Goal: Task Accomplishment & Management: Complete application form

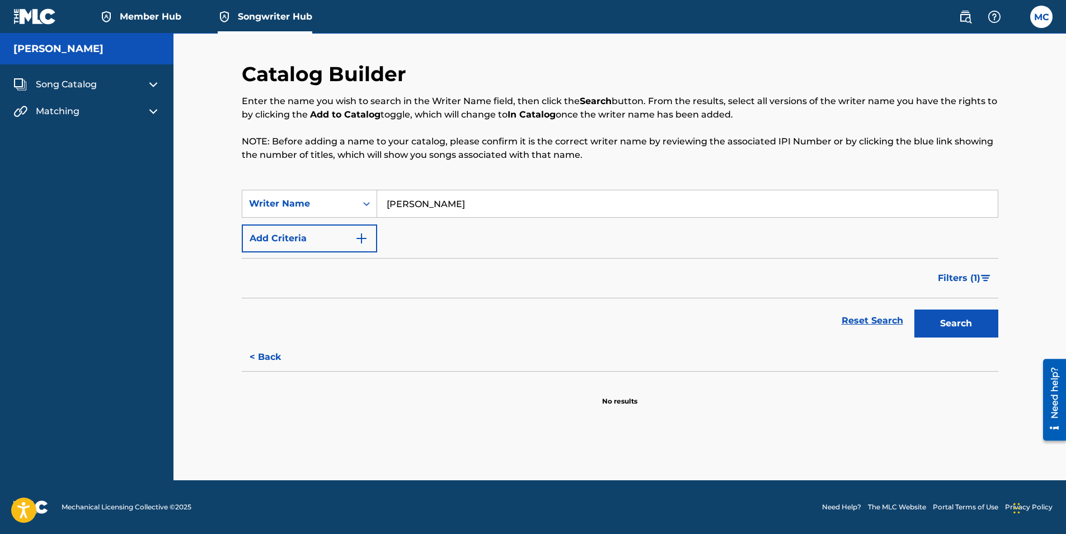
click at [300, 245] on button "Add Criteria" at bounding box center [309, 238] width 135 height 28
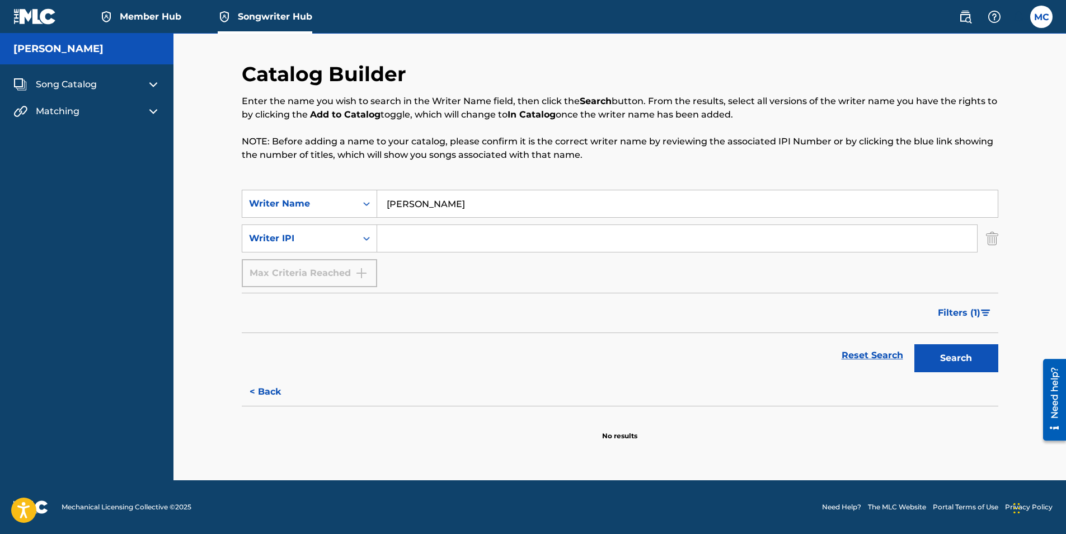
click at [434, 245] on input "Search Form" at bounding box center [677, 238] width 600 height 27
click at [65, 87] on span "Song Catalog" at bounding box center [66, 84] width 61 height 13
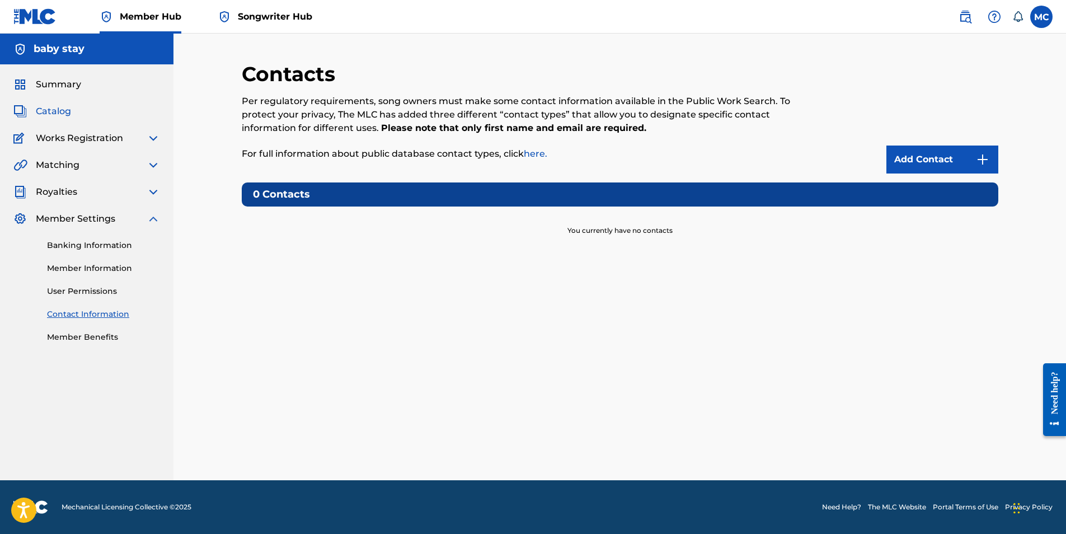
click at [48, 107] on span "Catalog" at bounding box center [53, 111] width 35 height 13
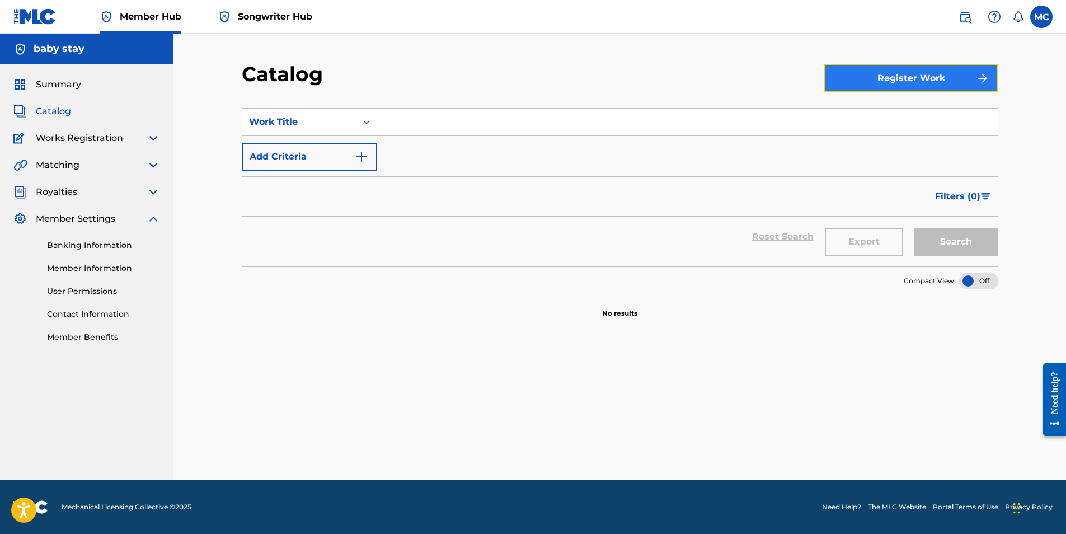
click at [890, 76] on button "Register Work" at bounding box center [912, 78] width 174 height 28
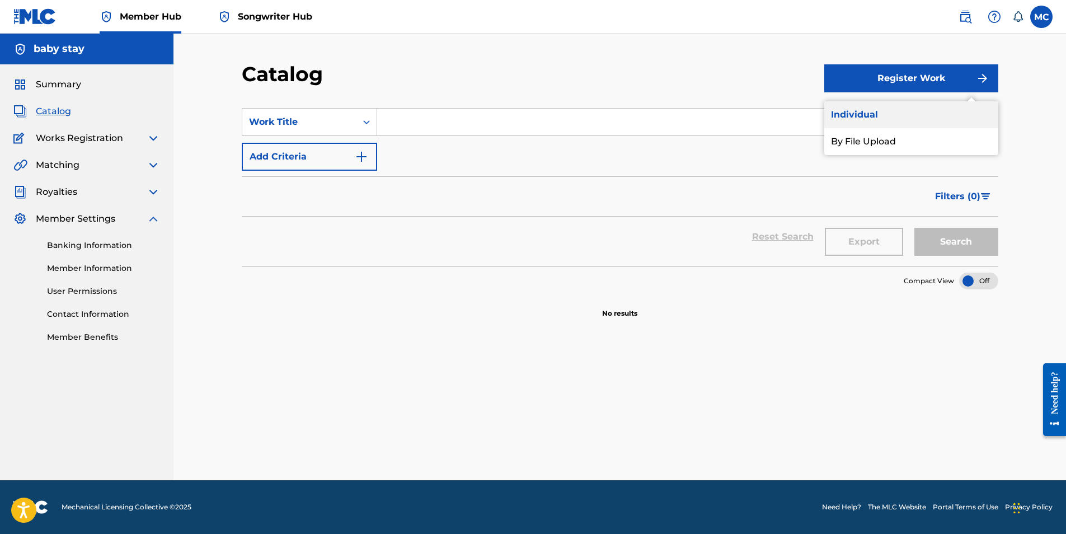
click at [862, 112] on link "Individual" at bounding box center [912, 114] width 174 height 27
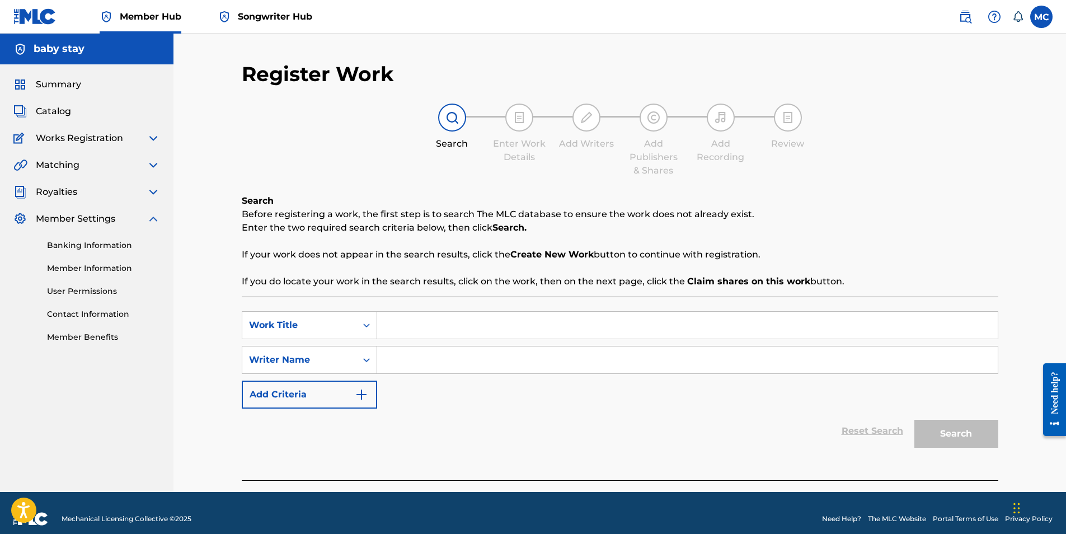
click at [434, 326] on input "Search Form" at bounding box center [687, 325] width 621 height 27
type input "This Is My Time"
click at [673, 358] on input "Search Form" at bounding box center [687, 360] width 621 height 27
type input "[PERSON_NAME]"
click at [930, 428] on button "Search" at bounding box center [957, 434] width 84 height 28
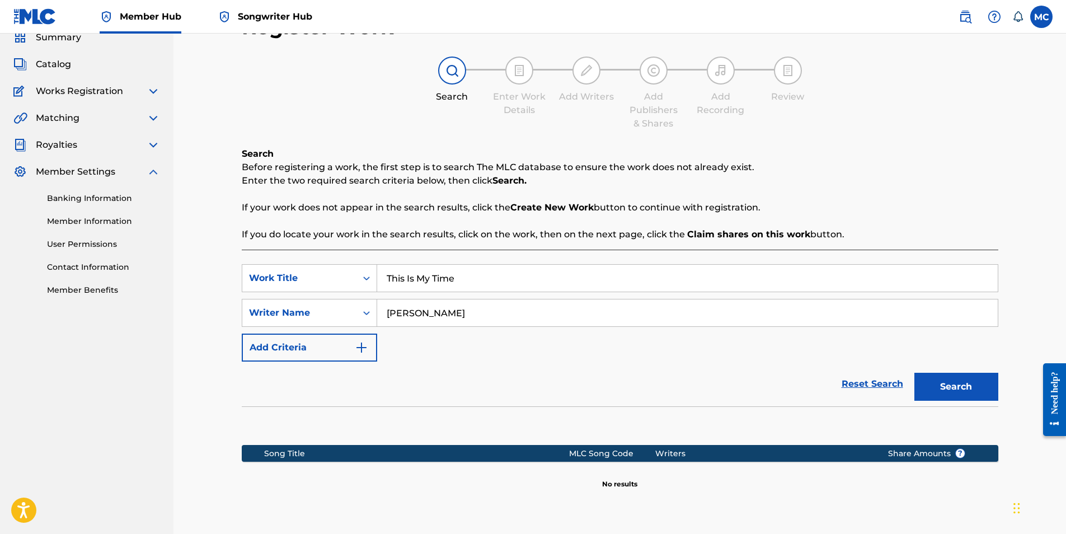
scroll to position [141, 0]
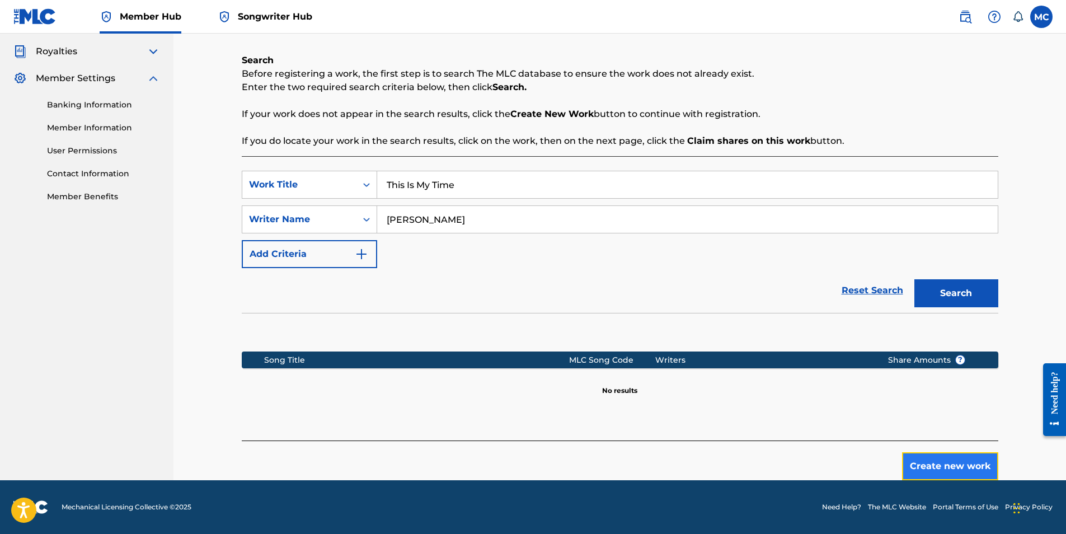
click at [926, 463] on button "Create new work" at bounding box center [950, 466] width 96 height 28
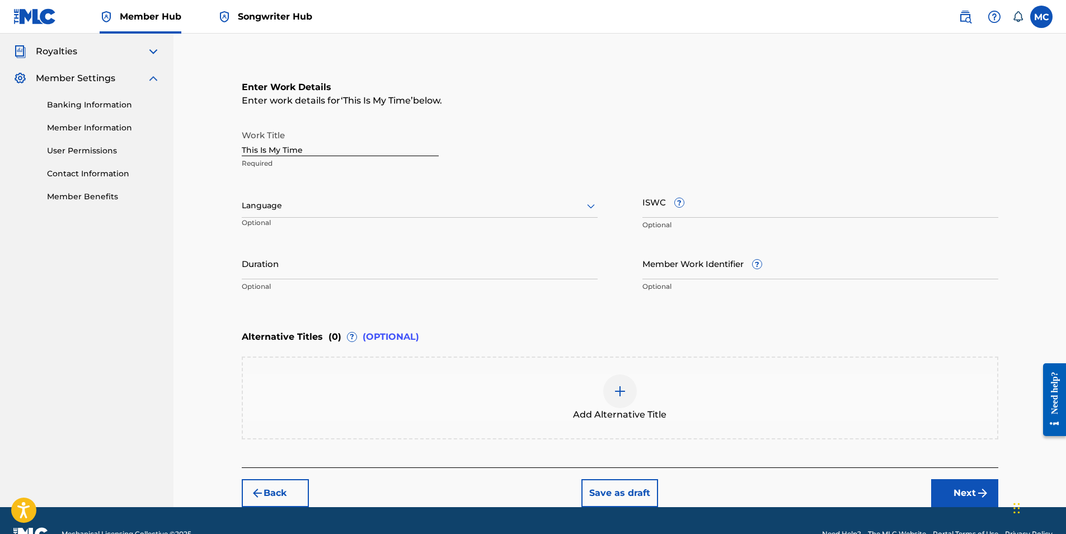
scroll to position [0, 0]
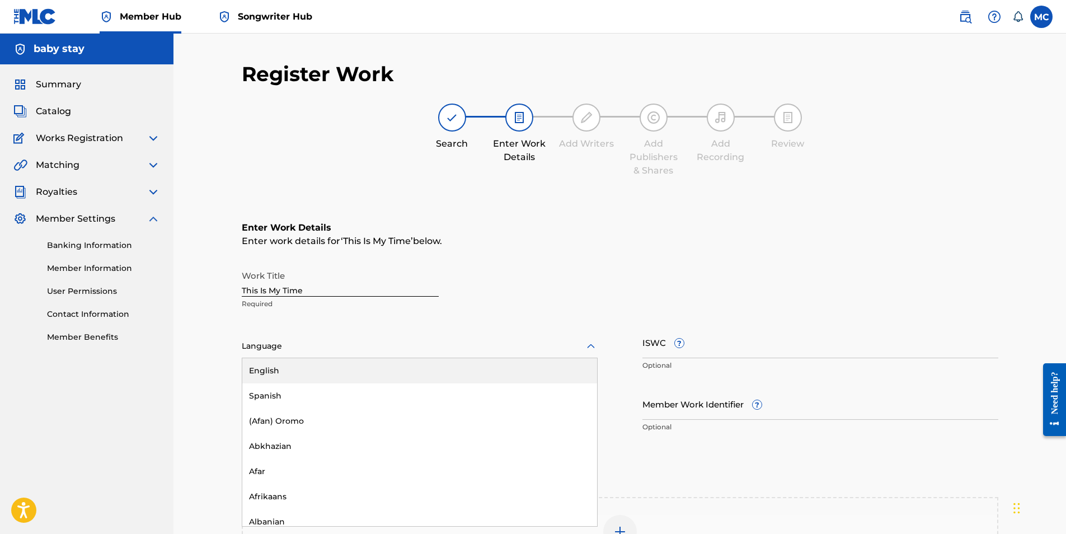
click at [309, 344] on div at bounding box center [420, 346] width 356 height 14
click at [308, 369] on div "English" at bounding box center [419, 370] width 355 height 25
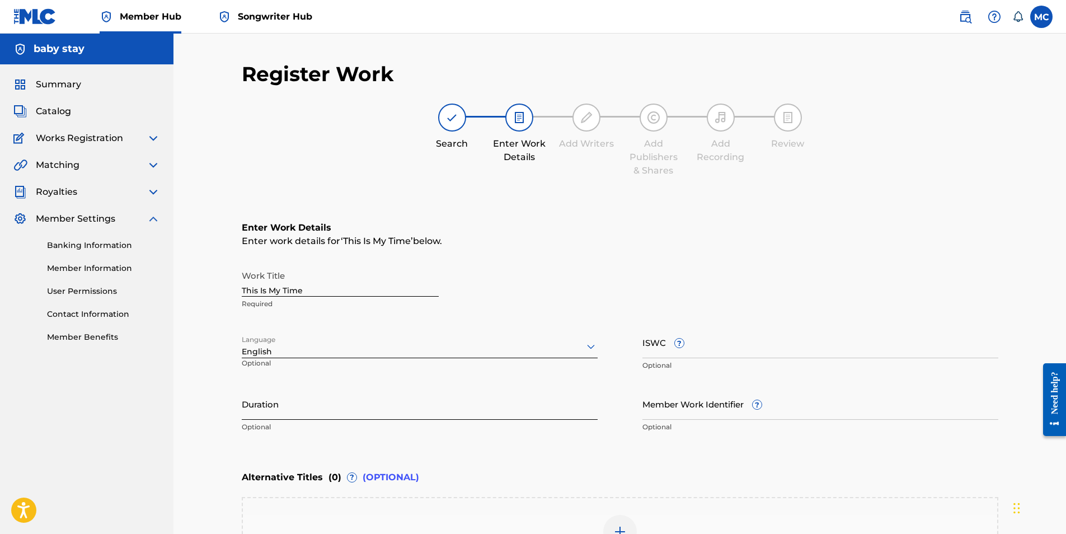
click at [318, 410] on input "Duration" at bounding box center [420, 404] width 356 height 32
type input "03:12"
click at [658, 357] on input "ISWC ?" at bounding box center [821, 342] width 356 height 32
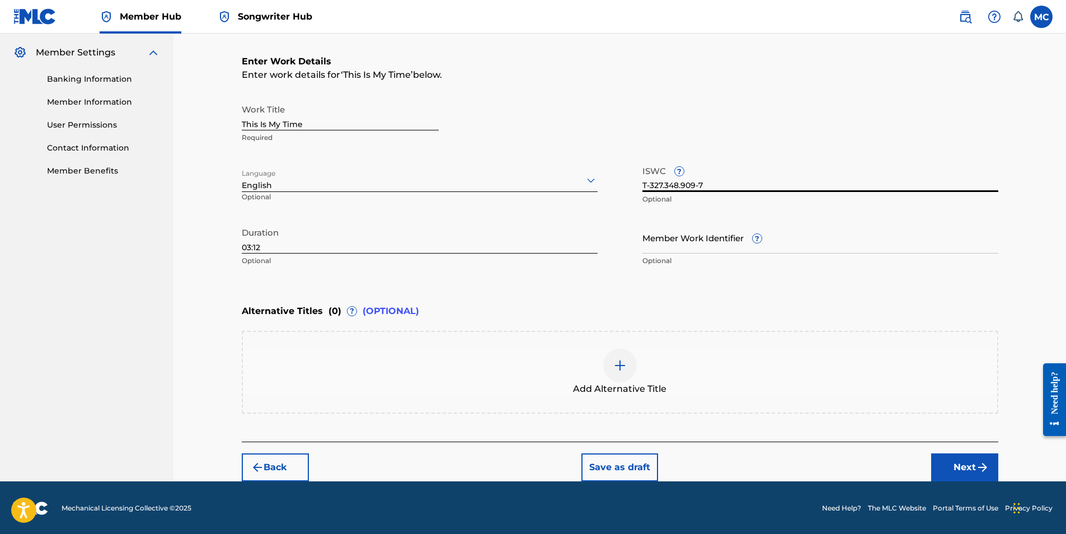
scroll to position [167, 0]
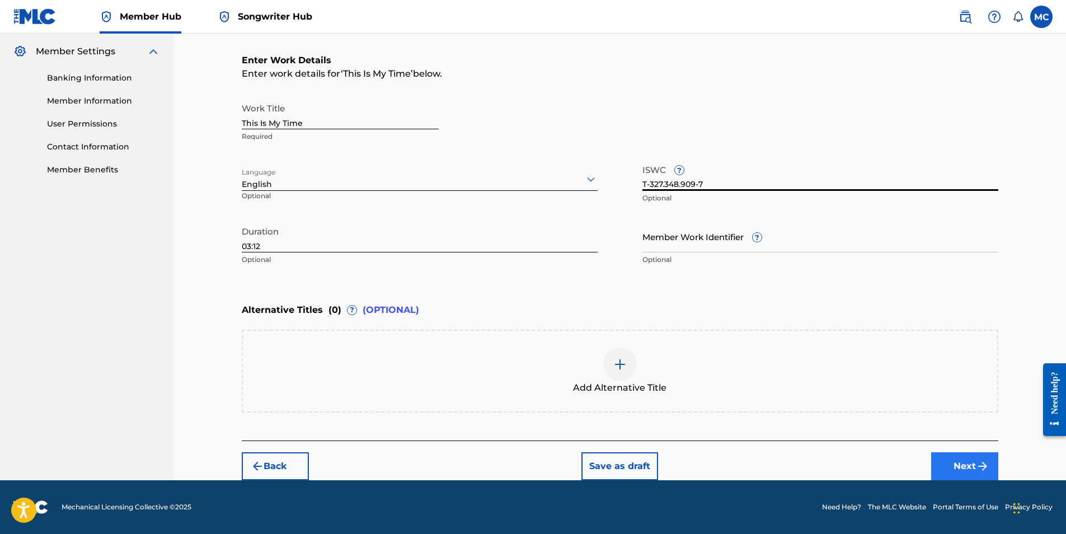
type input "T-327.348.909-7"
click at [958, 473] on button "Next" at bounding box center [965, 466] width 67 height 28
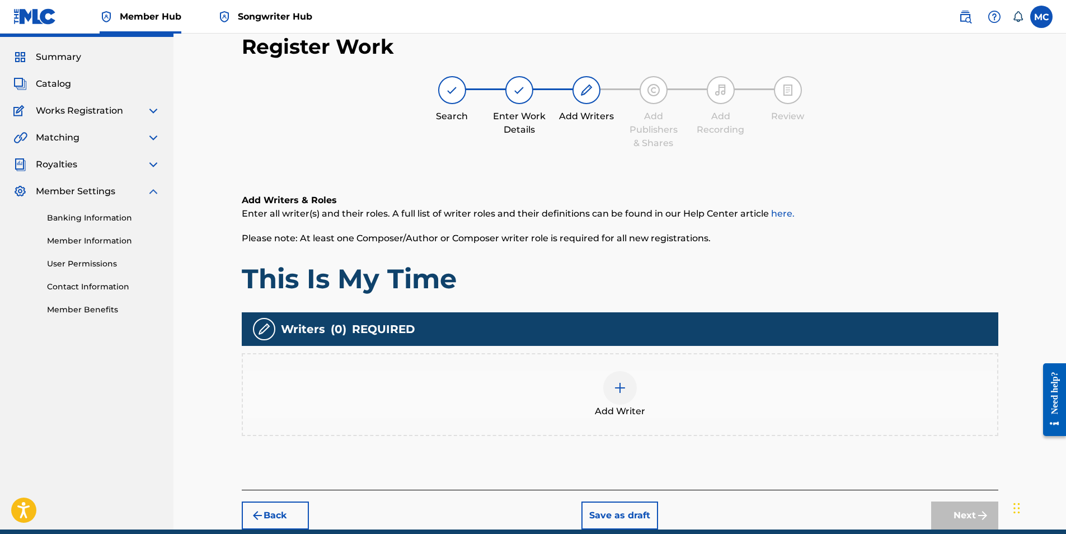
scroll to position [50, 0]
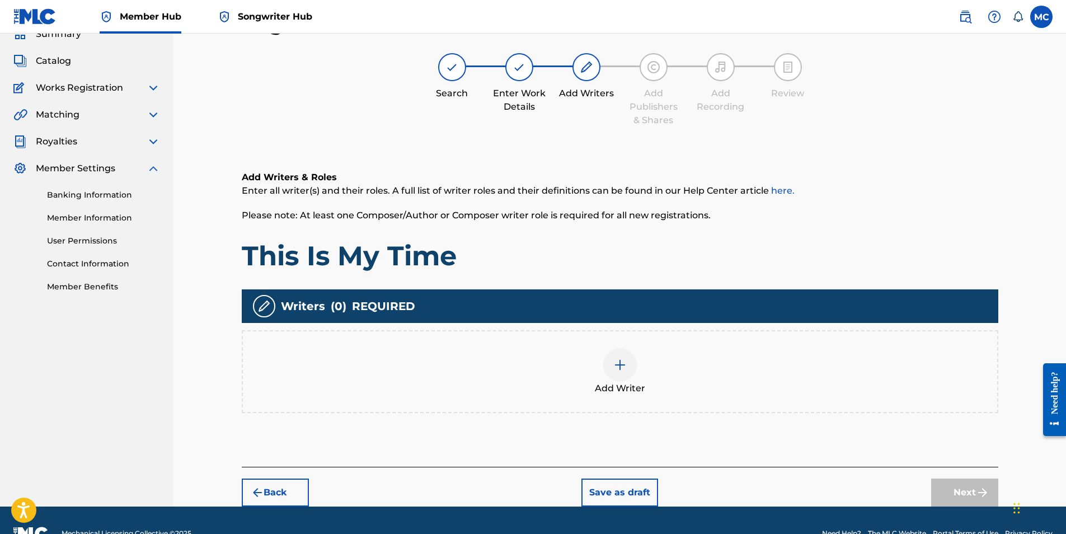
click at [625, 359] on img at bounding box center [620, 364] width 13 height 13
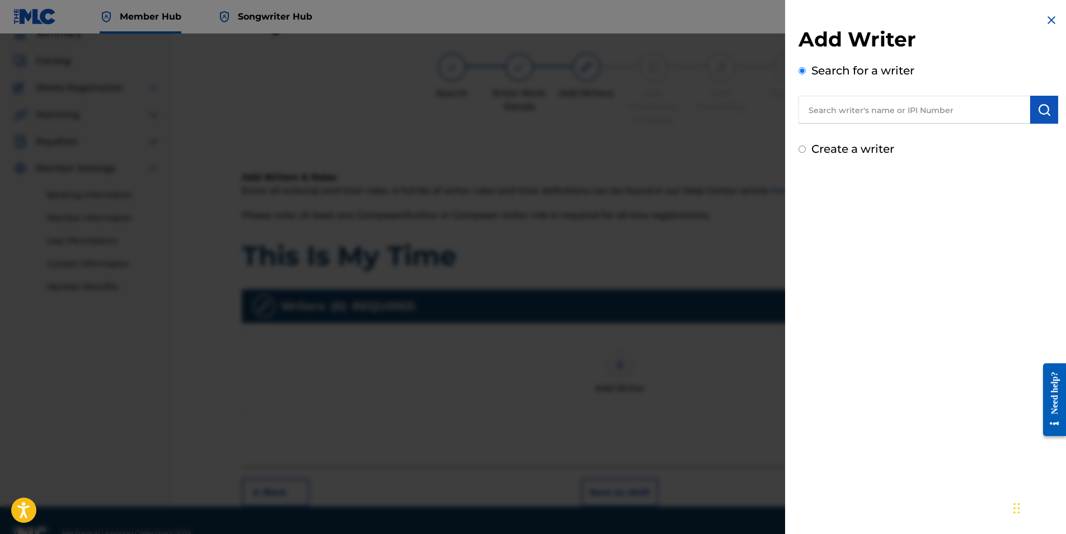
click at [934, 101] on input "text" at bounding box center [915, 110] width 232 height 28
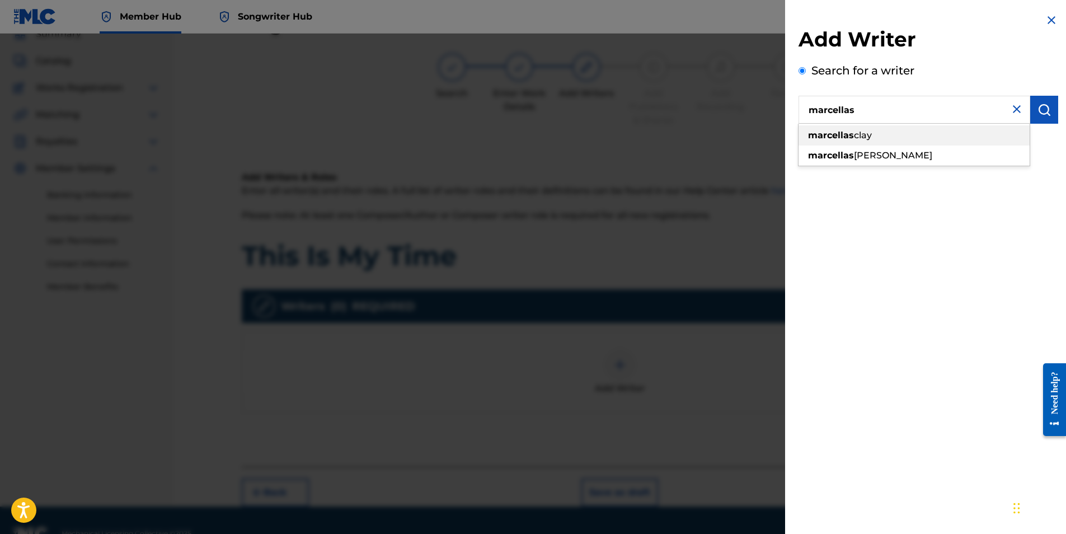
click at [894, 139] on div "[PERSON_NAME]" at bounding box center [914, 135] width 231 height 20
type input "[PERSON_NAME]"
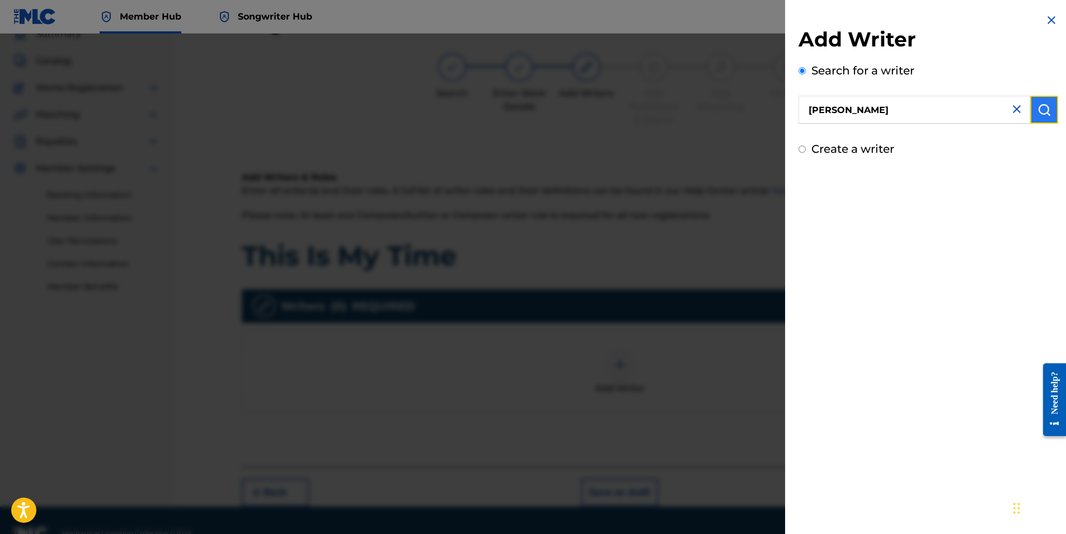
click at [1038, 109] on img "submit" at bounding box center [1044, 109] width 13 height 13
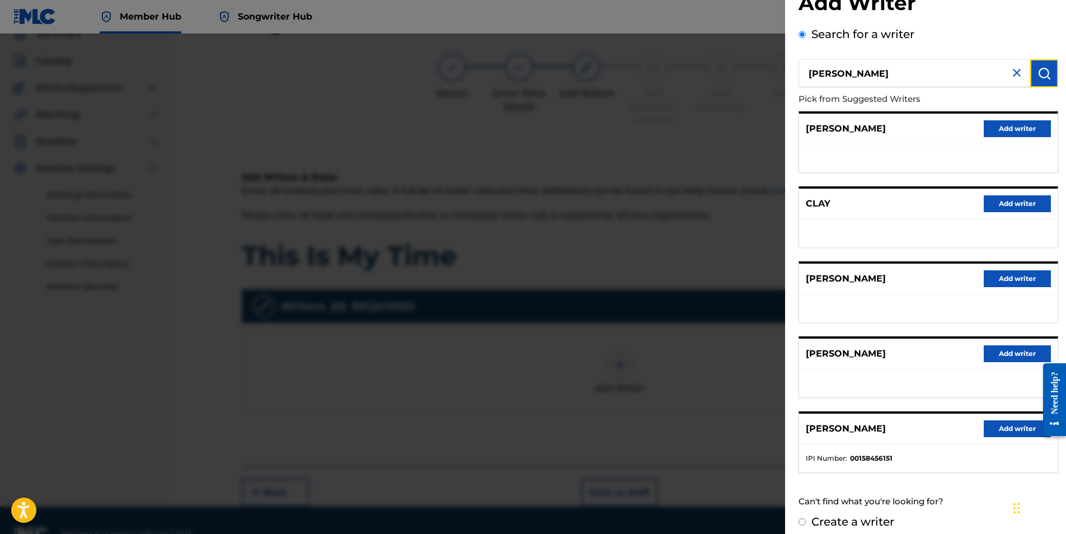
scroll to position [46, 0]
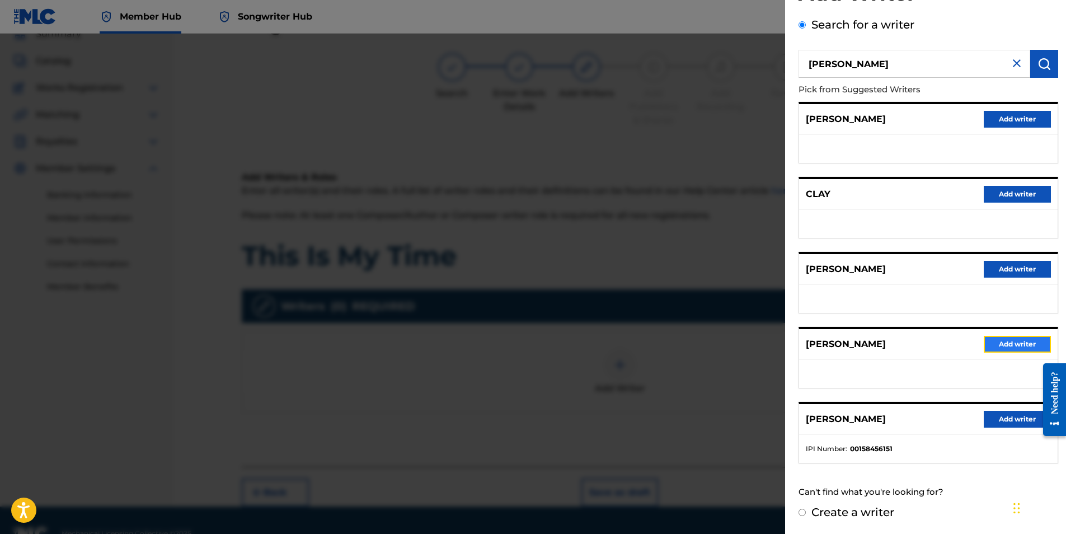
click at [1002, 345] on button "Add writer" at bounding box center [1017, 344] width 67 height 17
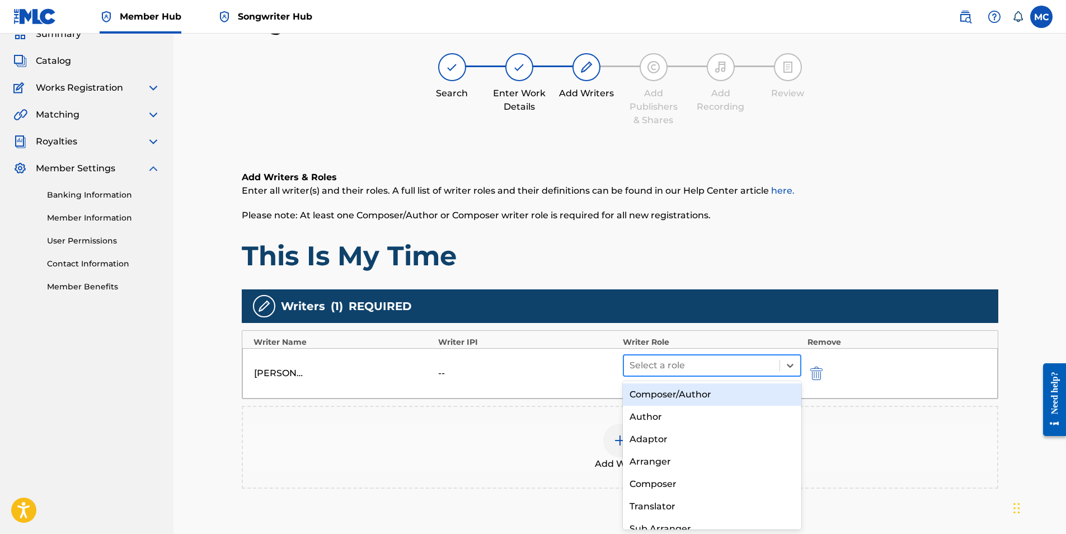
click at [711, 363] on div at bounding box center [702, 366] width 145 height 16
click at [680, 395] on div "Composer/Author" at bounding box center [712, 394] width 179 height 22
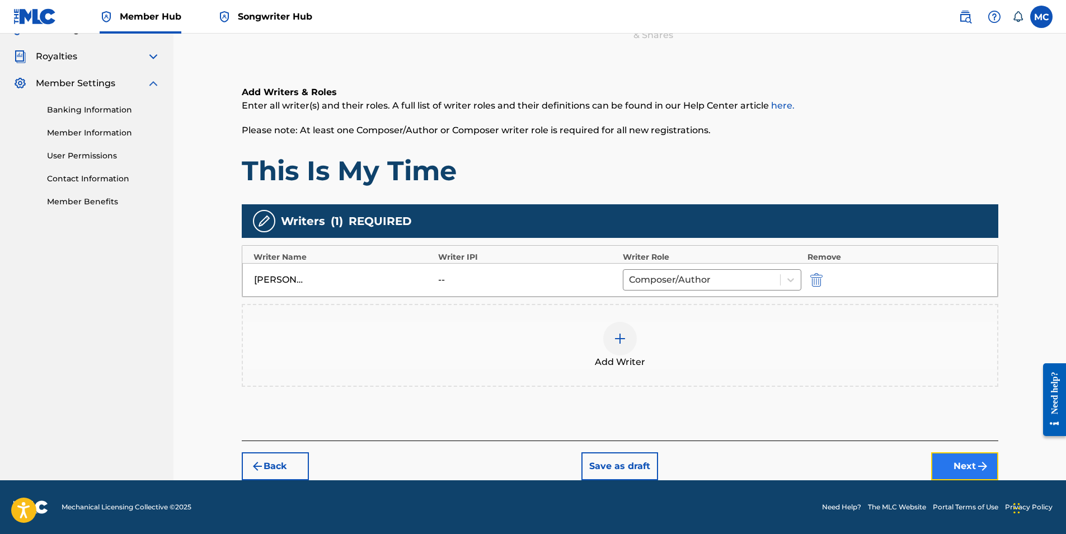
click at [975, 472] on button "Next" at bounding box center [965, 466] width 67 height 28
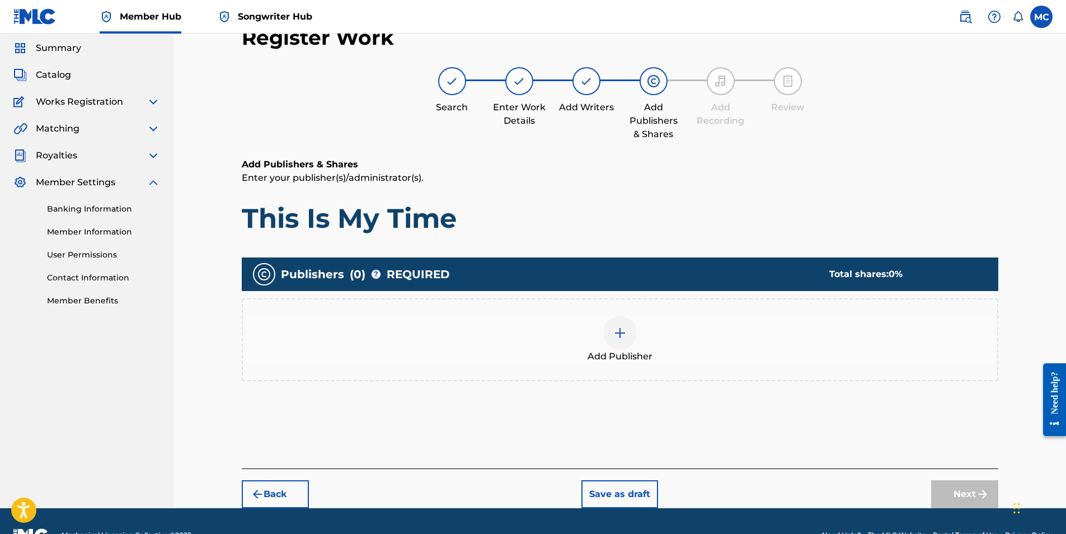
scroll to position [50, 0]
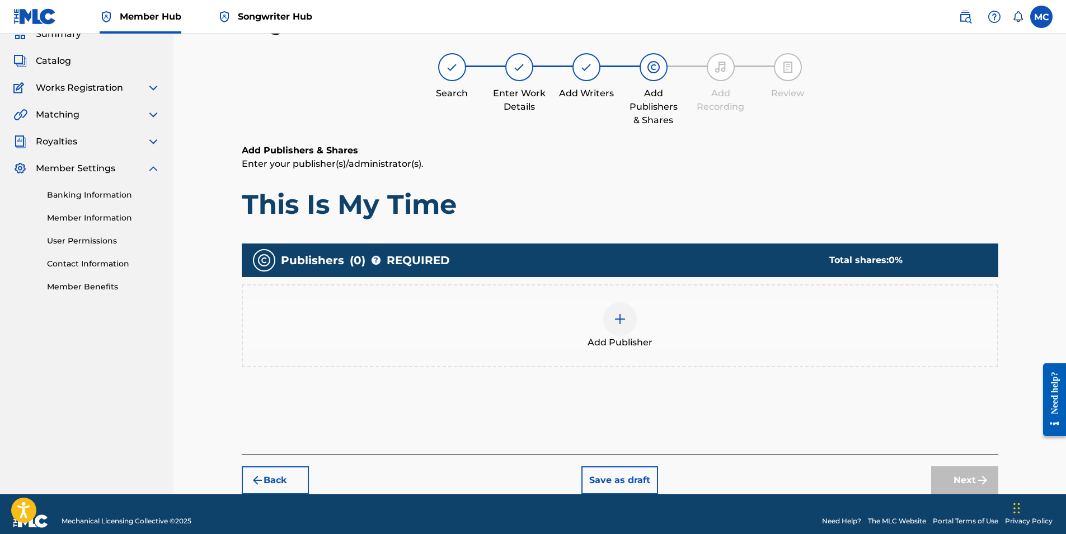
click at [620, 326] on div at bounding box center [621, 319] width 34 height 34
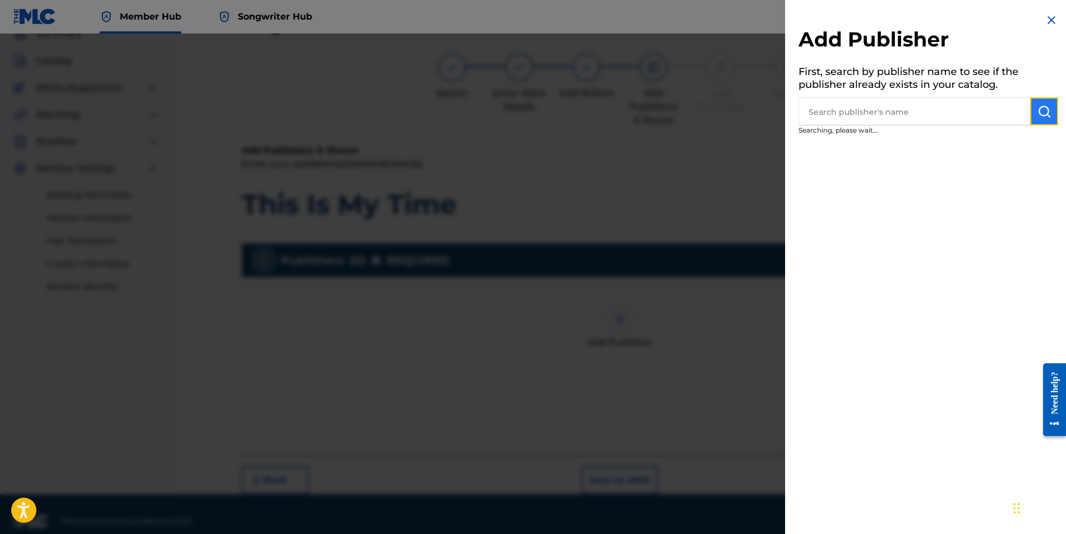
click at [1050, 110] on button "submit" at bounding box center [1045, 111] width 28 height 28
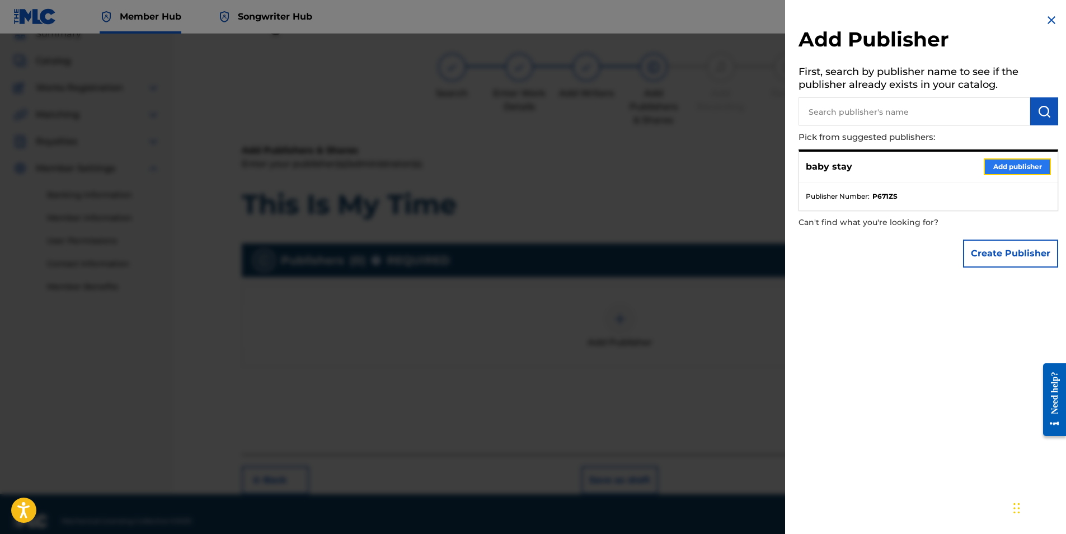
click at [1002, 172] on button "Add publisher" at bounding box center [1017, 166] width 67 height 17
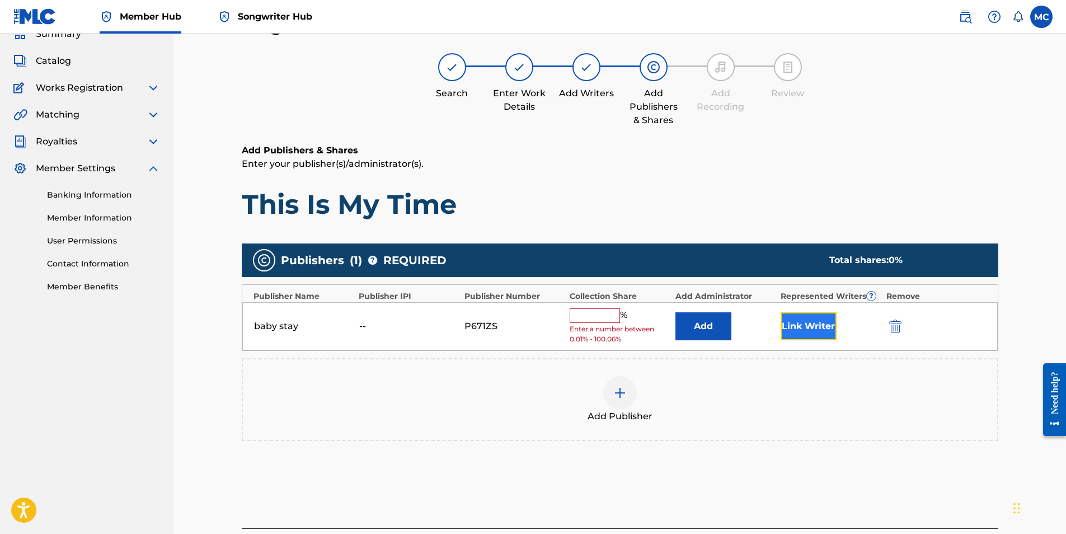
click at [811, 328] on button "Link Writer" at bounding box center [809, 326] width 56 height 28
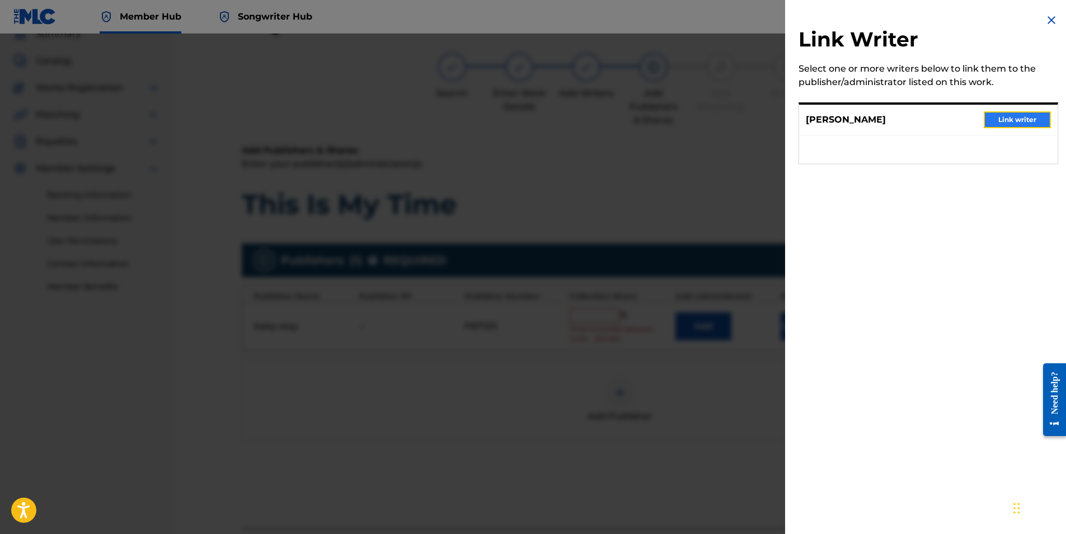
click at [1005, 120] on button "Link writer" at bounding box center [1017, 119] width 67 height 17
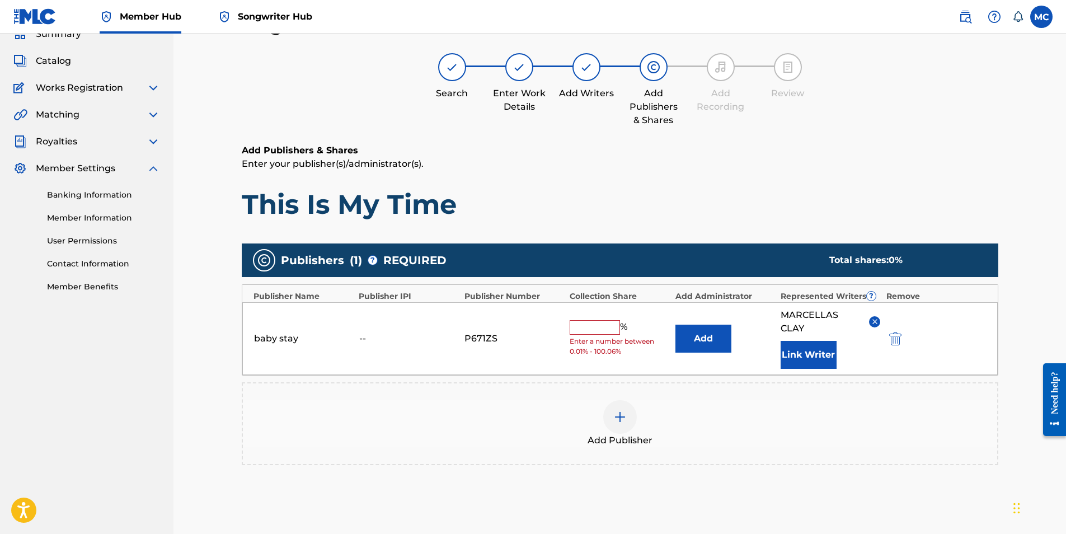
click at [596, 333] on input "text" at bounding box center [595, 327] width 50 height 15
type input "100"
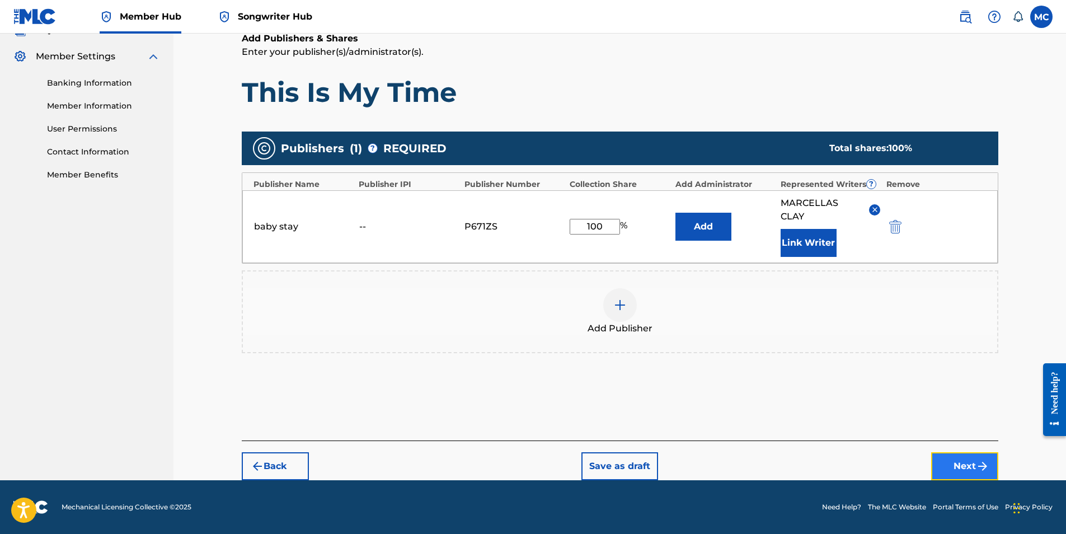
click at [957, 461] on button "Next" at bounding box center [965, 466] width 67 height 28
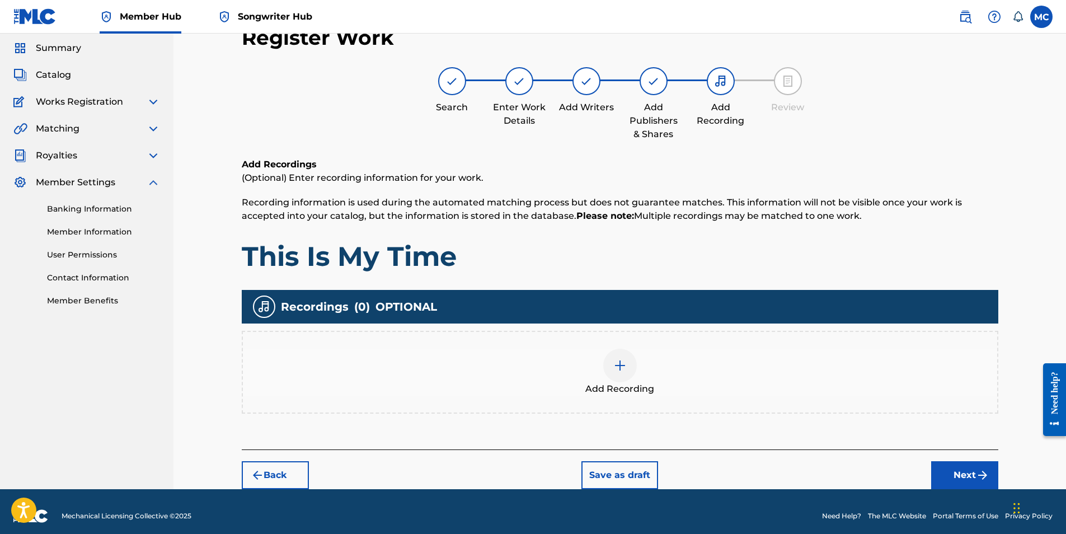
scroll to position [45, 0]
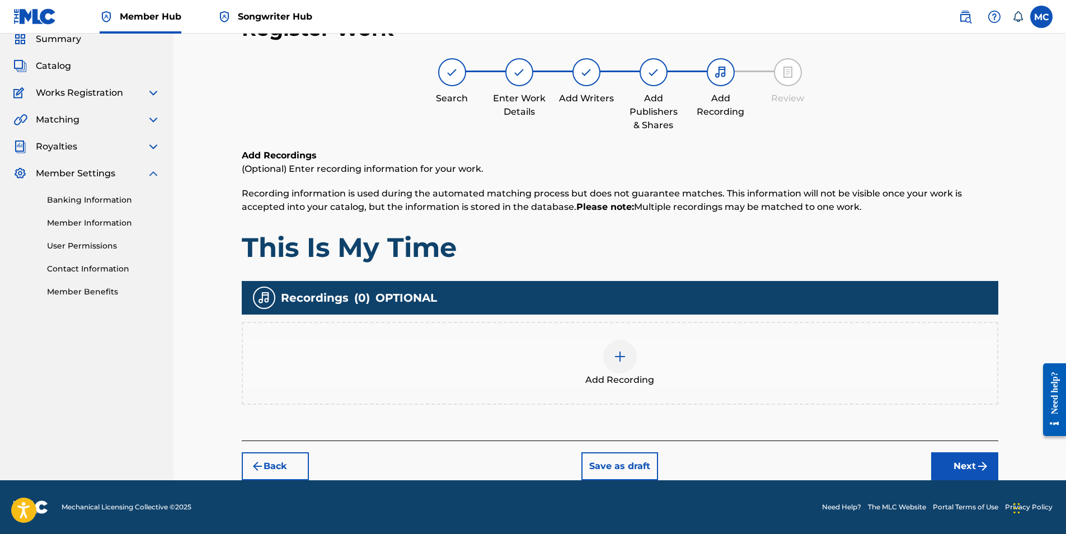
click at [614, 354] on img at bounding box center [620, 356] width 13 height 13
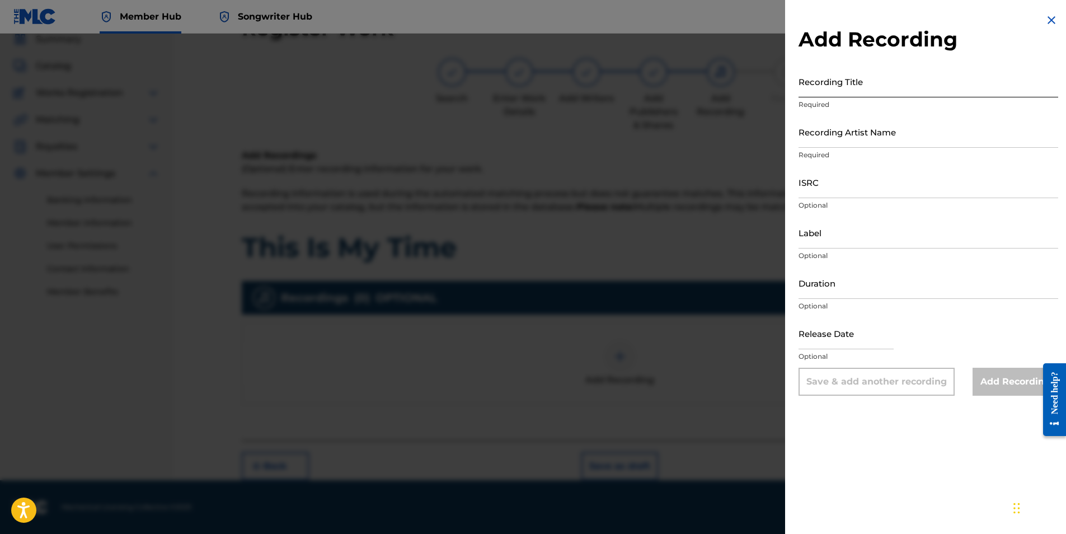
click at [863, 83] on input "Recording Title" at bounding box center [929, 82] width 260 height 32
type input "t"
type input "This Is My Time"
click at [868, 139] on input "Recording Artist Name" at bounding box center [929, 132] width 260 height 32
type input "[PERSON_NAME]"
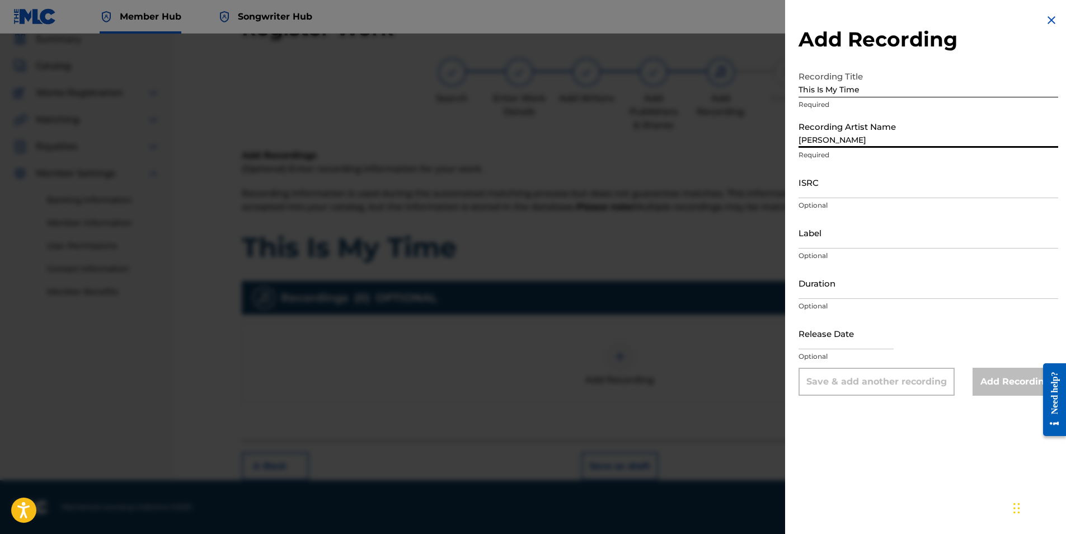
type input "03:17"
type input "[DATE]"
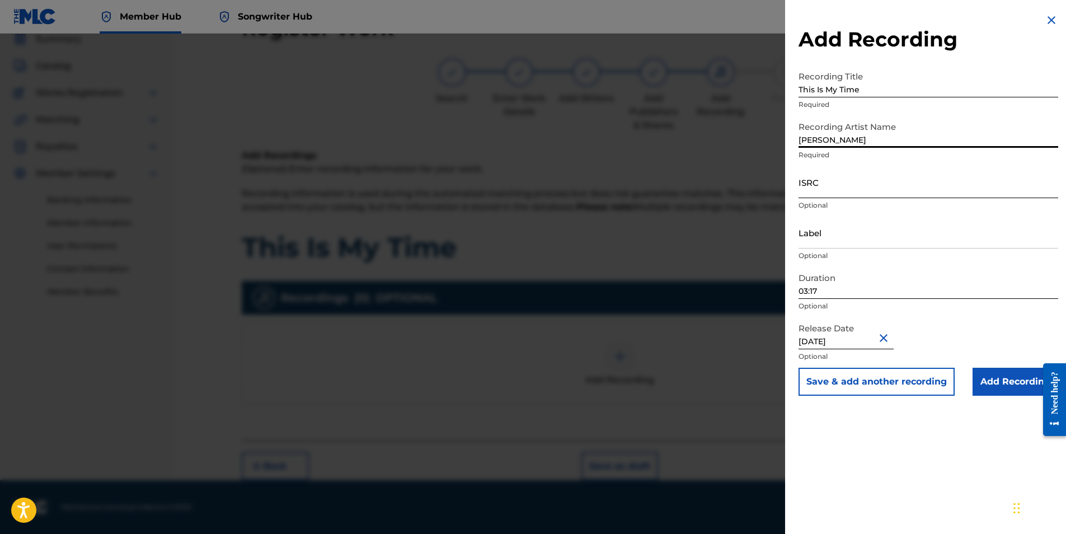
click at [840, 194] on input "ISRC" at bounding box center [929, 182] width 260 height 32
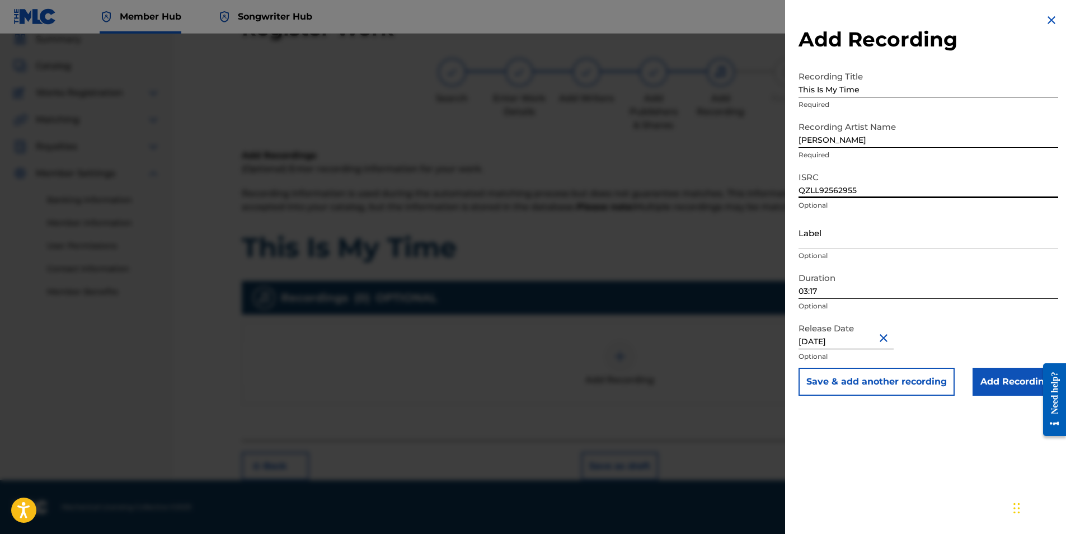
type input "QZLL92562955"
click at [827, 293] on input "03:17" at bounding box center [929, 283] width 260 height 32
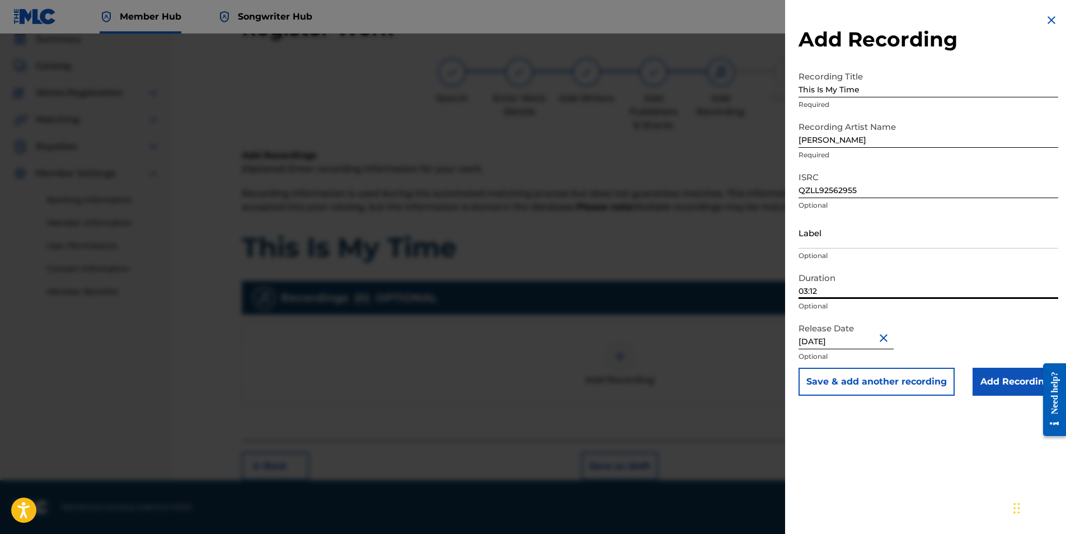
type input "03:12"
click at [864, 344] on input "[DATE]" at bounding box center [846, 333] width 95 height 32
select select "7"
select select "2024"
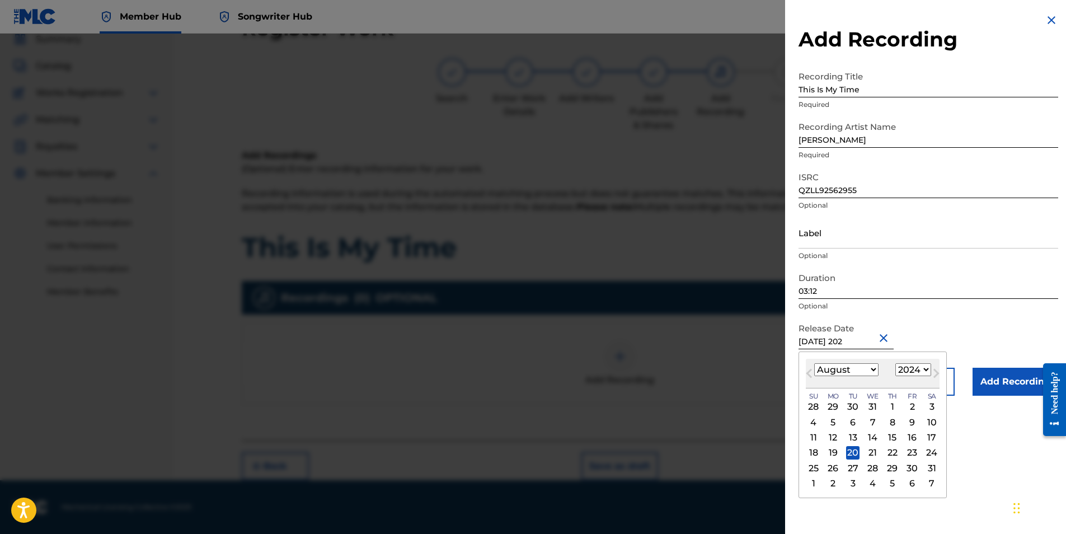
type input "[DATE]"
select select "2025"
type input "A 17 2025"
select select "3"
type input "M 17 2025"
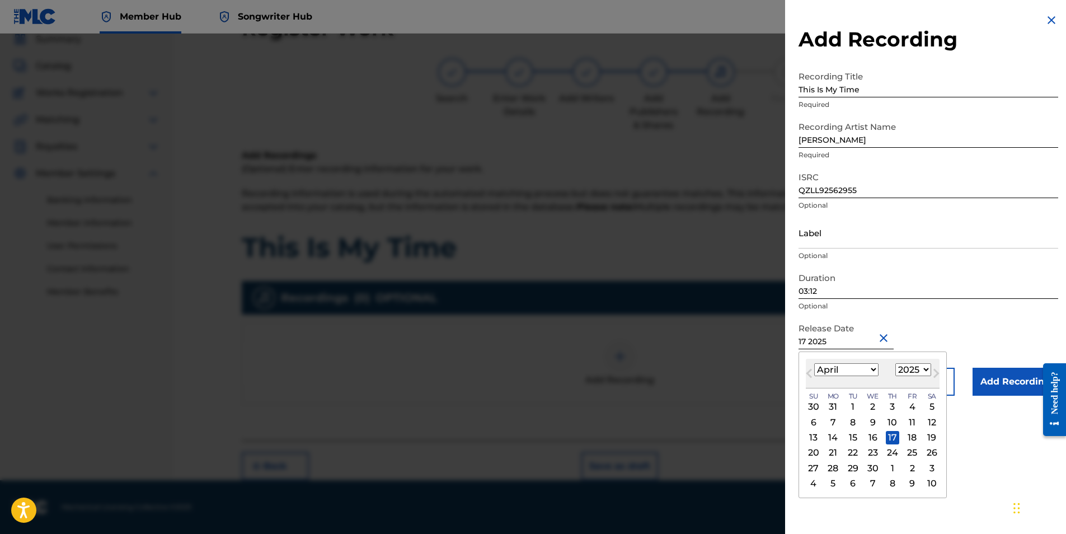
select select "2"
type input "[DATE]"
click at [832, 455] on div "17" at bounding box center [833, 452] width 13 height 13
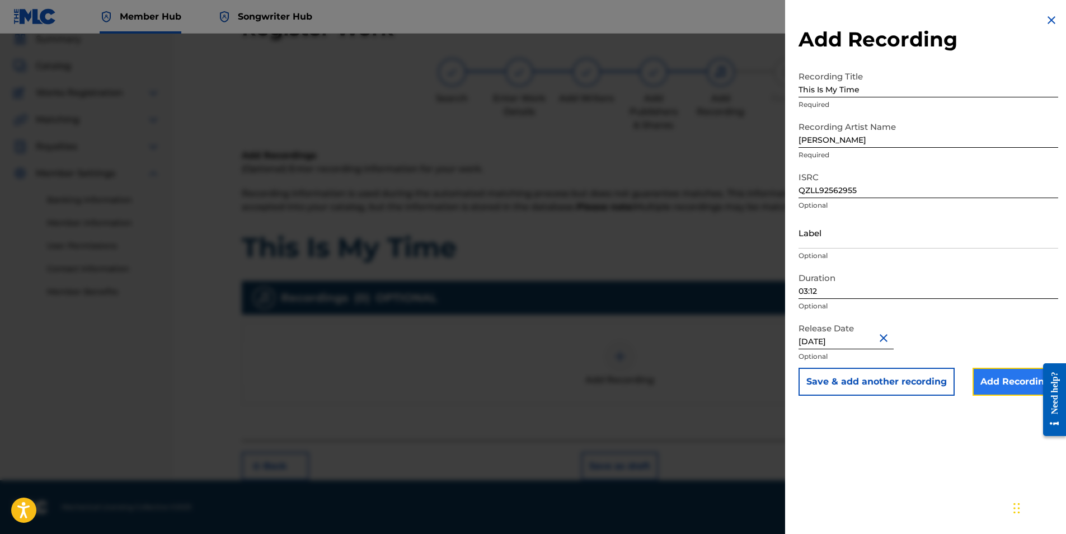
click at [991, 387] on input "Add Recording" at bounding box center [1016, 382] width 86 height 28
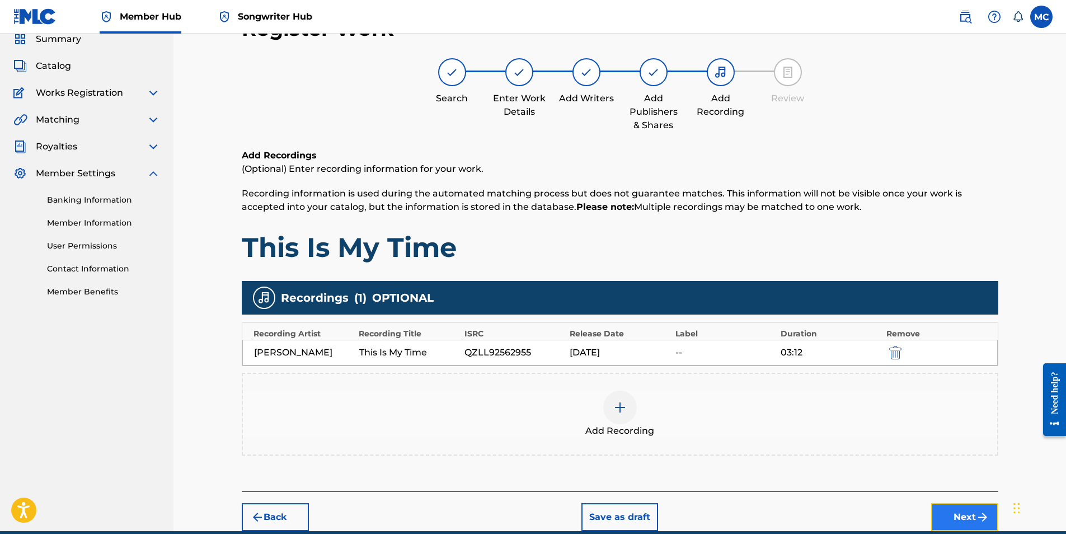
click at [972, 518] on button "Next" at bounding box center [965, 517] width 67 height 28
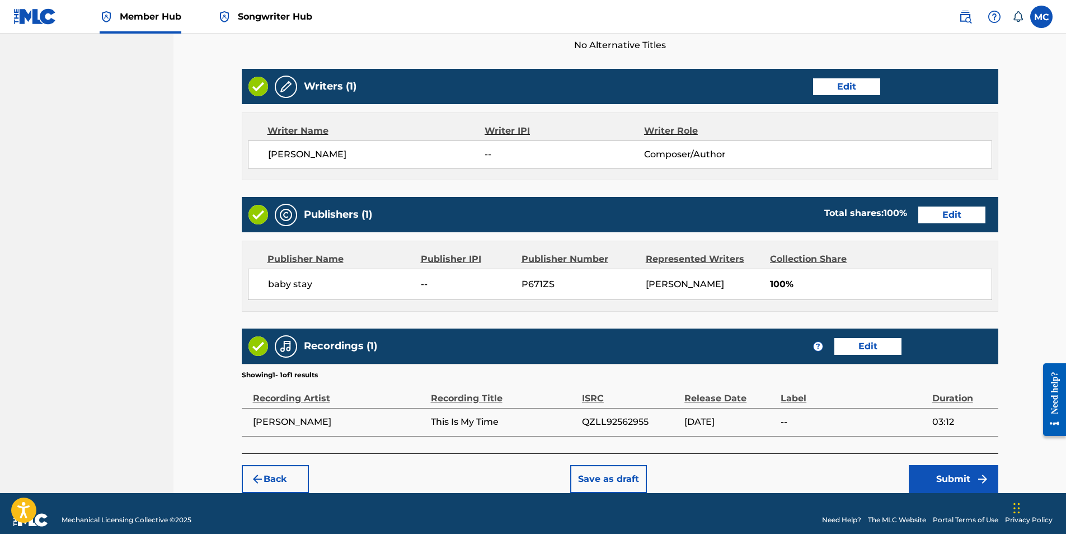
scroll to position [413, 0]
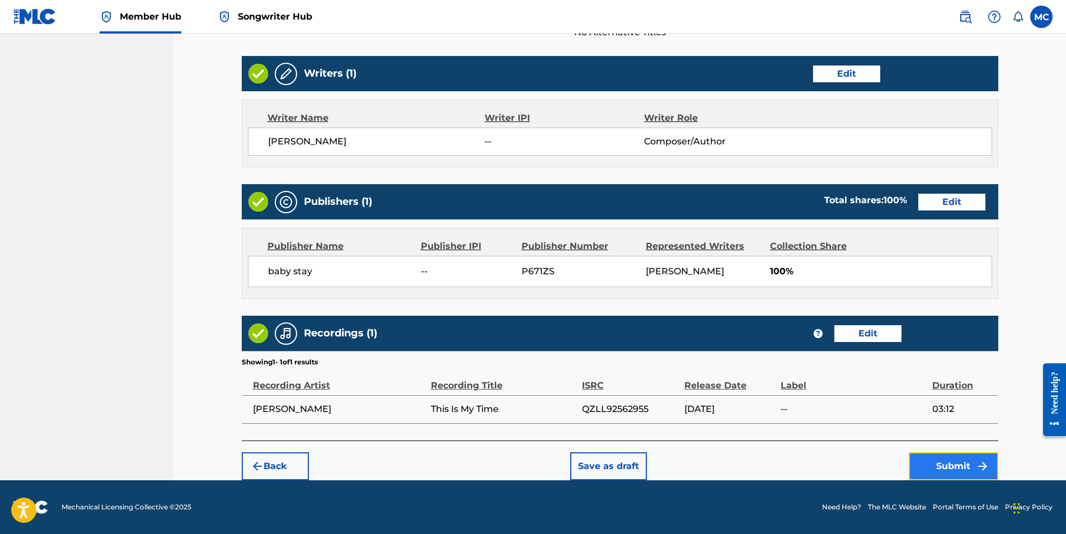
click at [947, 463] on button "Submit" at bounding box center [954, 466] width 90 height 28
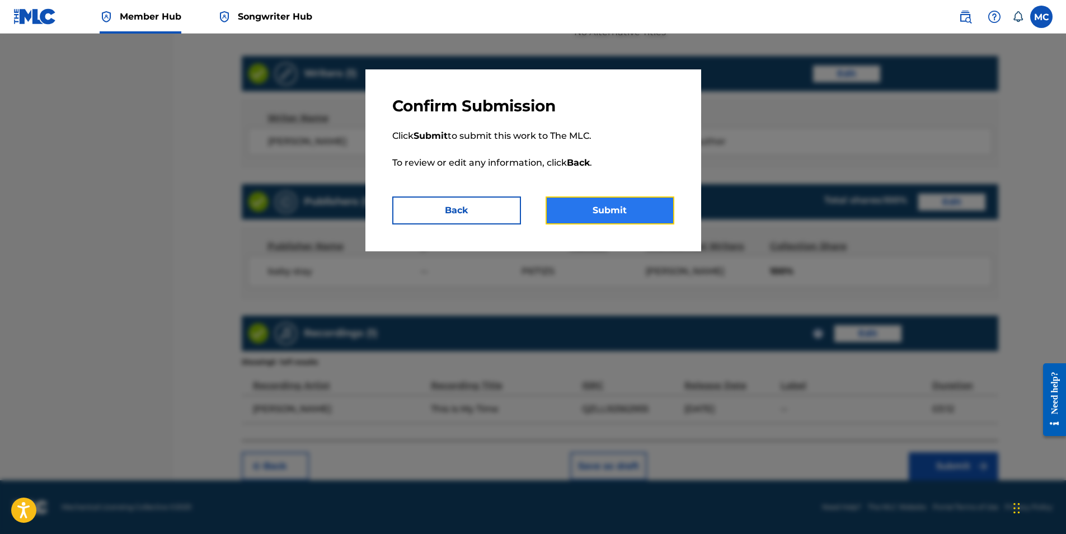
click at [601, 209] on button "Submit" at bounding box center [610, 211] width 129 height 28
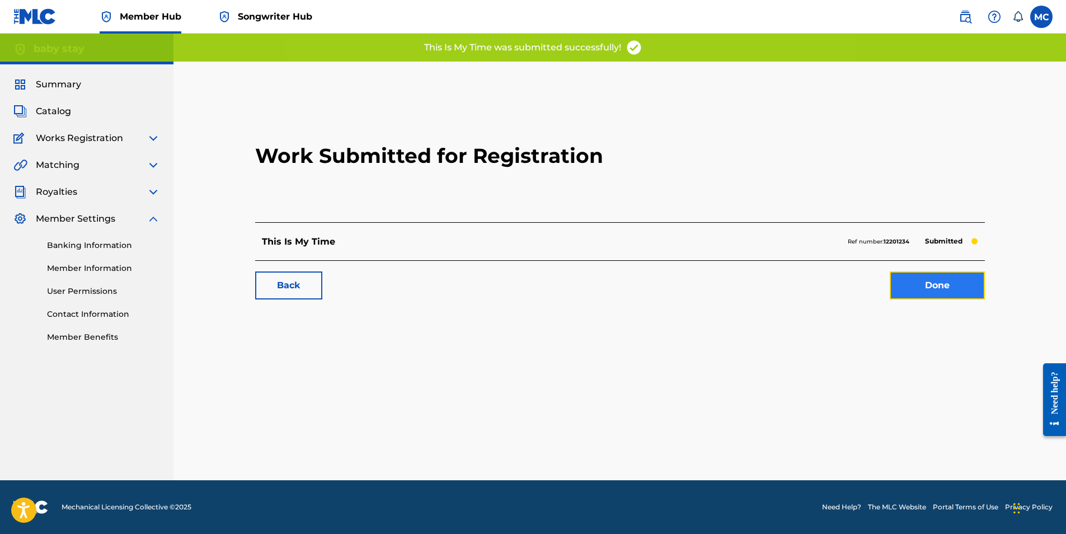
click at [928, 288] on link "Done" at bounding box center [937, 286] width 95 height 28
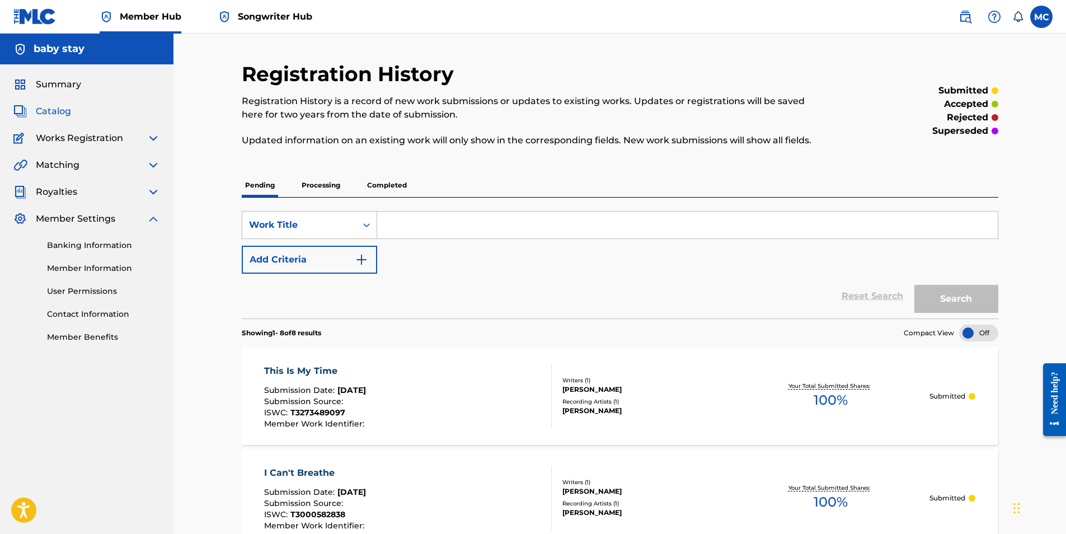
click at [62, 115] on span "Catalog" at bounding box center [53, 111] width 35 height 13
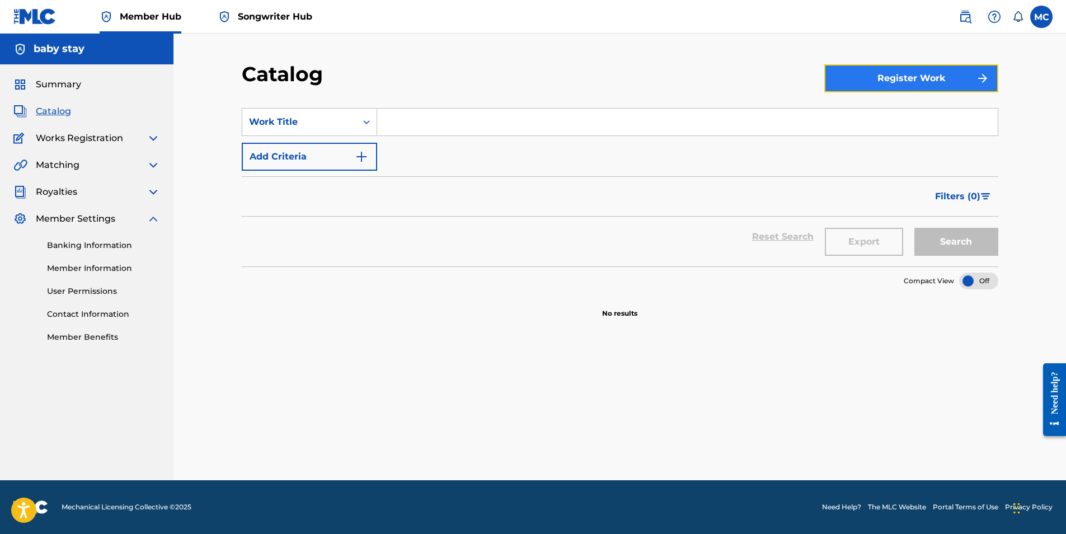
click at [943, 85] on button "Register Work" at bounding box center [912, 78] width 174 height 28
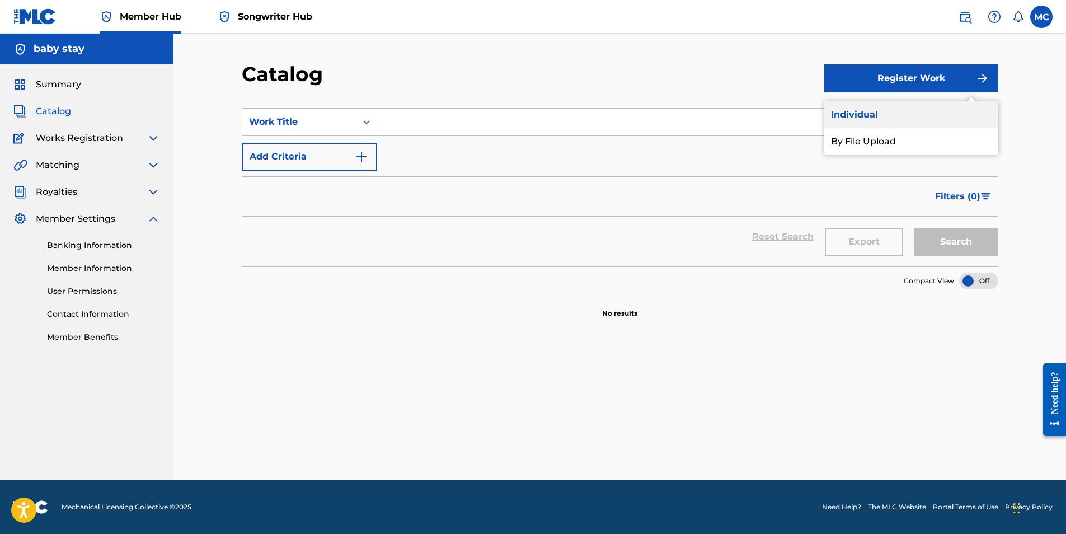
click at [853, 115] on link "Individual" at bounding box center [912, 114] width 174 height 27
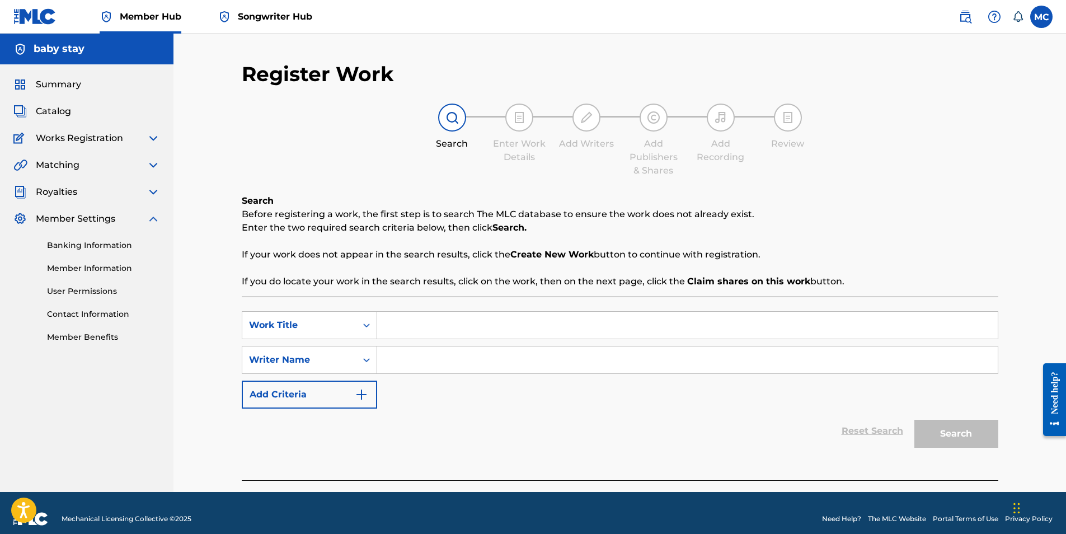
click at [467, 329] on input "Search Form" at bounding box center [687, 325] width 621 height 27
type input "h"
type input "Hey [PERSON_NAME]"
click at [542, 366] on input "Search Form" at bounding box center [687, 360] width 621 height 27
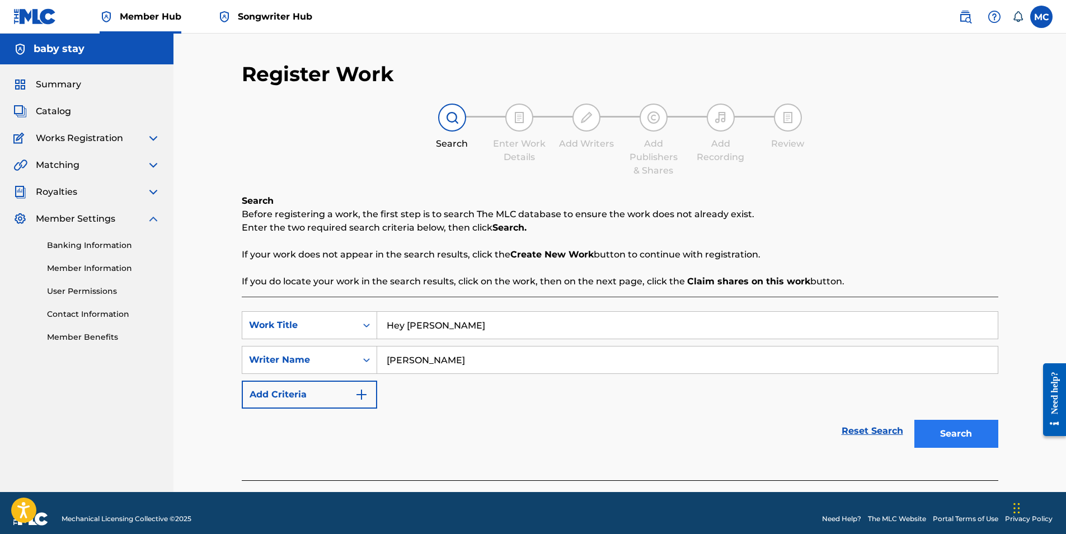
type input "[PERSON_NAME]"
click at [963, 445] on button "Search" at bounding box center [957, 434] width 84 height 28
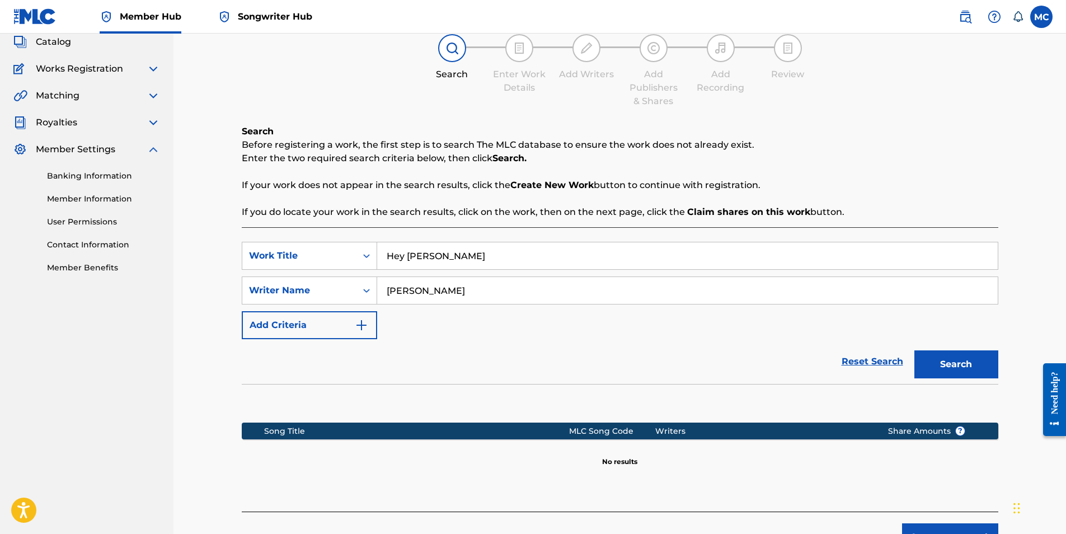
scroll to position [141, 0]
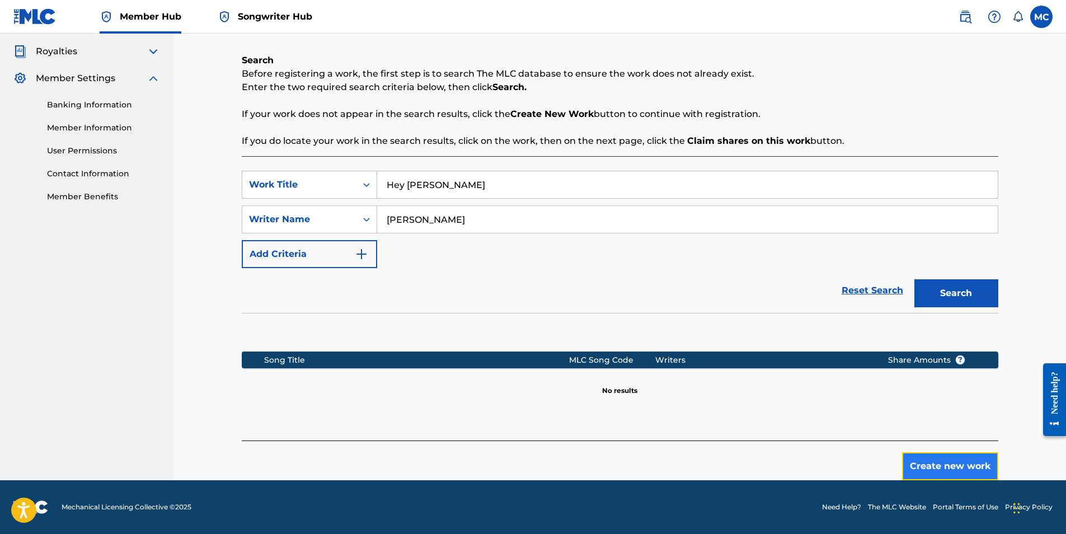
click at [952, 471] on button "Create new work" at bounding box center [950, 466] width 96 height 28
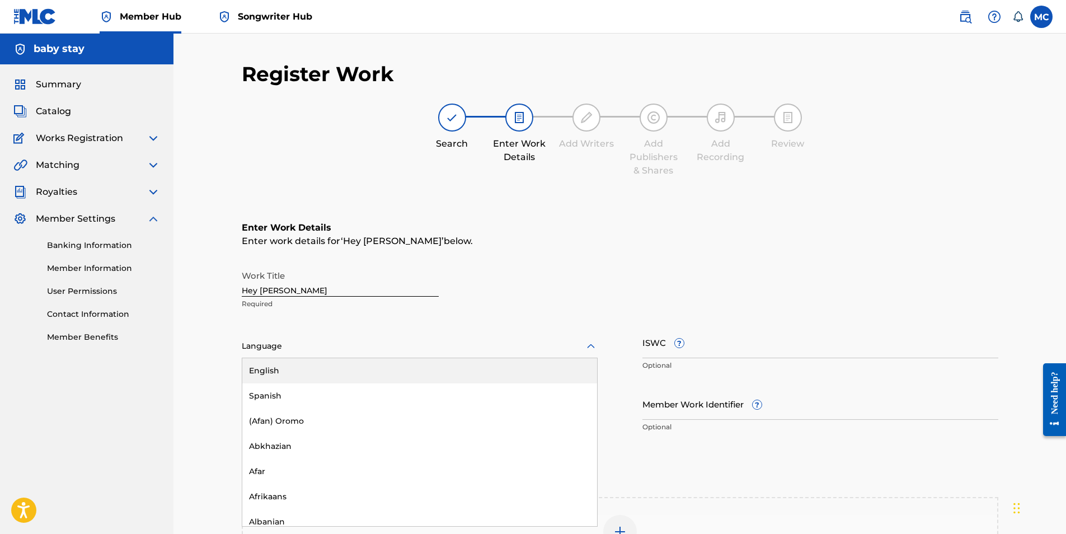
click at [336, 349] on div at bounding box center [420, 346] width 356 height 14
click at [296, 381] on div "English" at bounding box center [419, 370] width 355 height 25
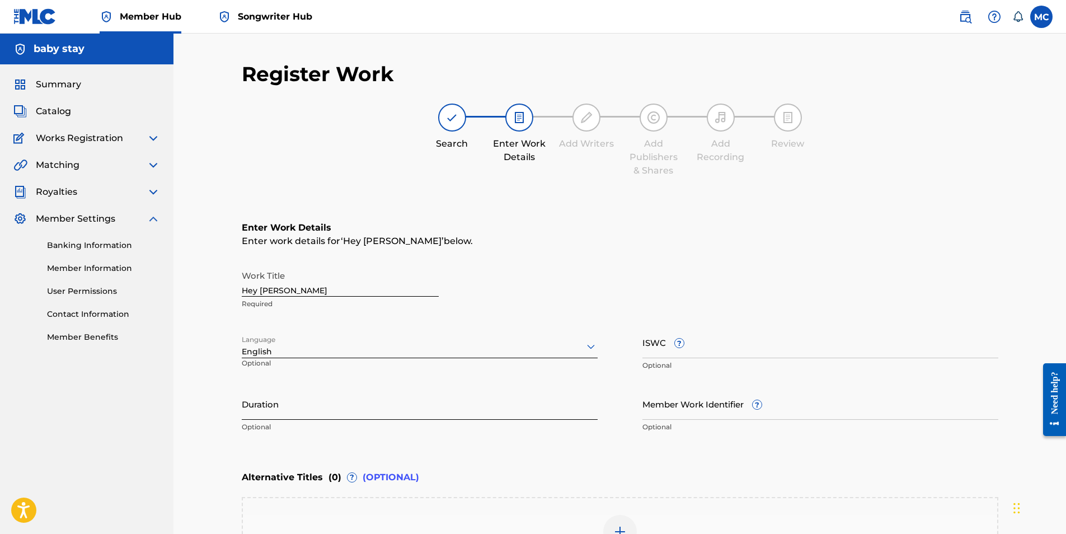
click at [296, 414] on input "Duration" at bounding box center [420, 404] width 356 height 32
type input "3"
type input "03:55"
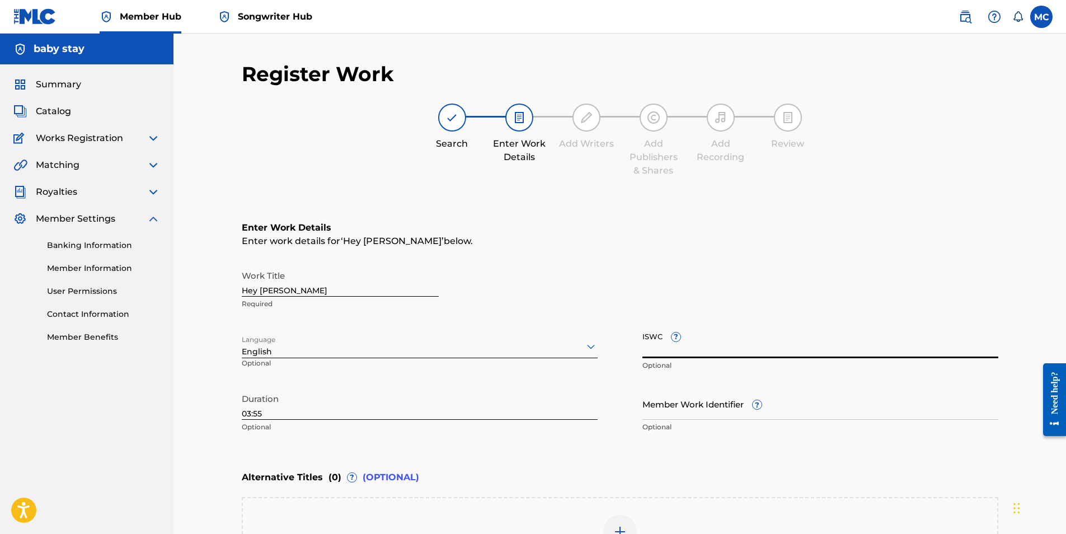
click at [700, 349] on input "ISWC ?" at bounding box center [821, 342] width 356 height 32
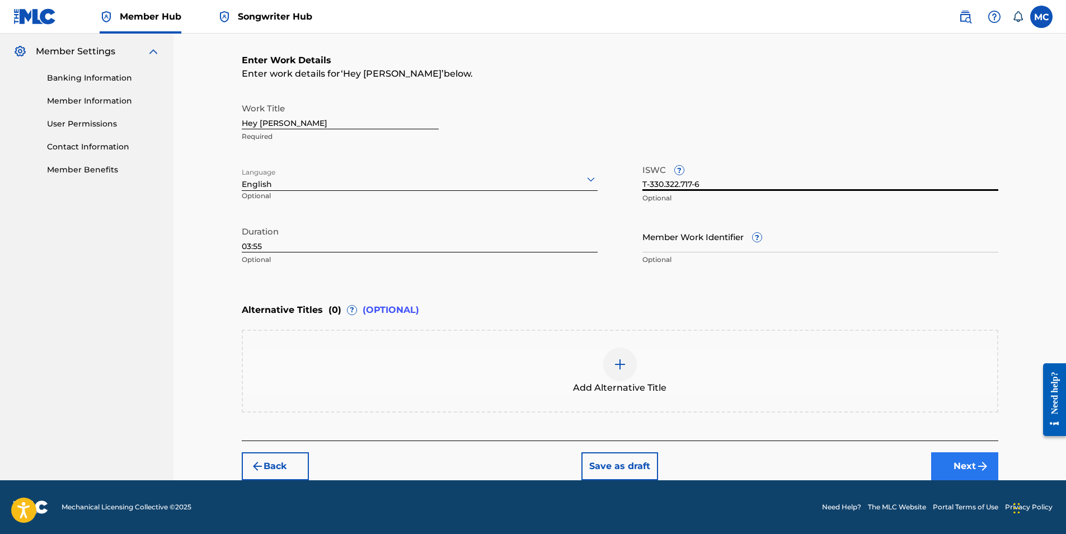
type input "T-330.322.717-6"
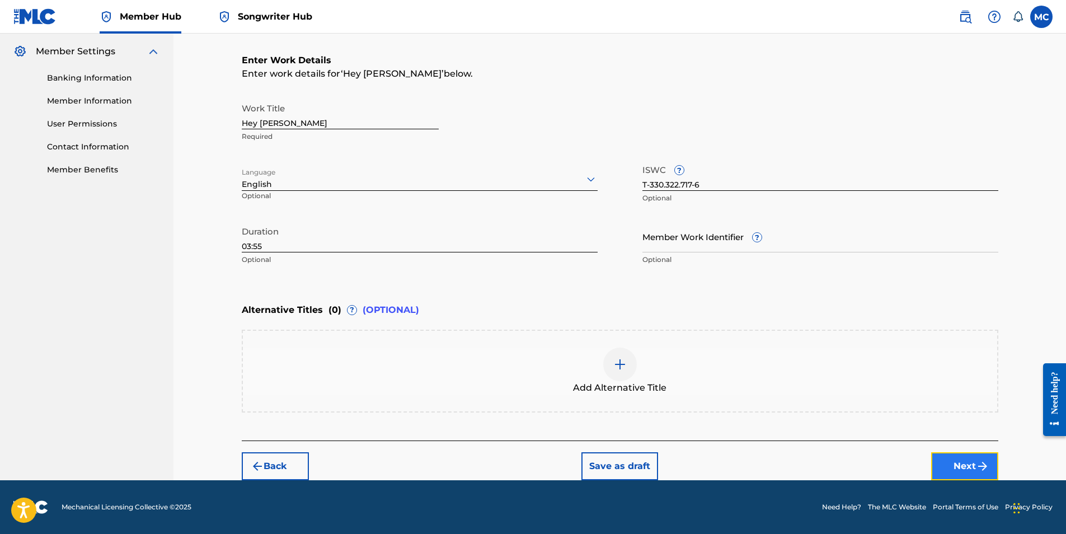
click at [967, 475] on button "Next" at bounding box center [965, 466] width 67 height 28
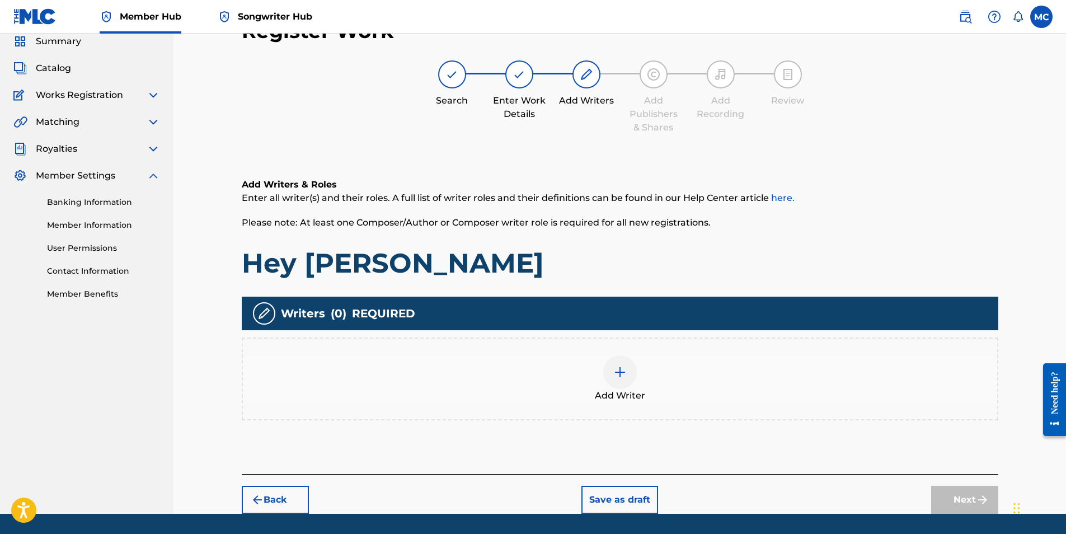
scroll to position [50, 0]
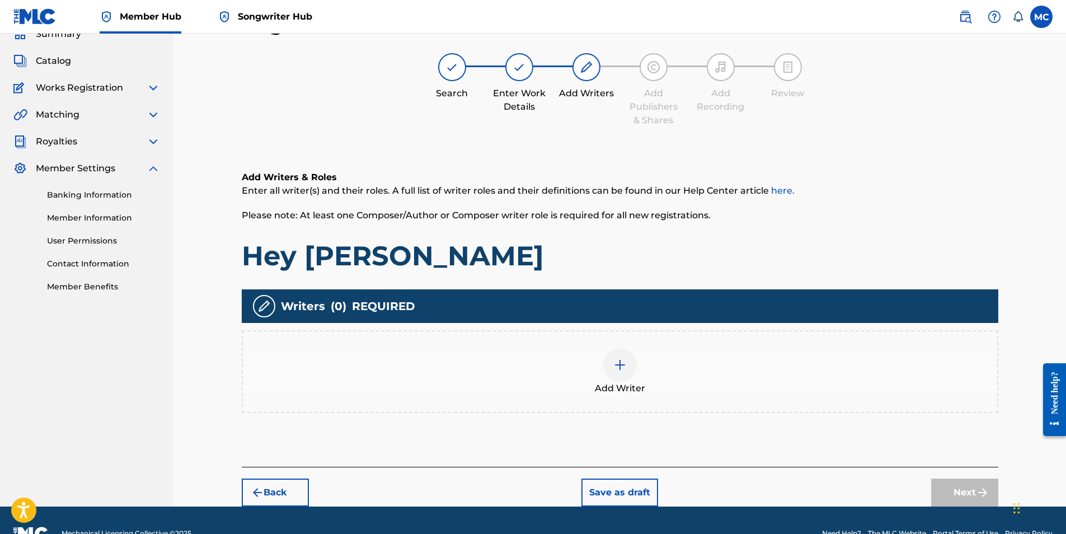
click at [629, 371] on div at bounding box center [621, 365] width 34 height 34
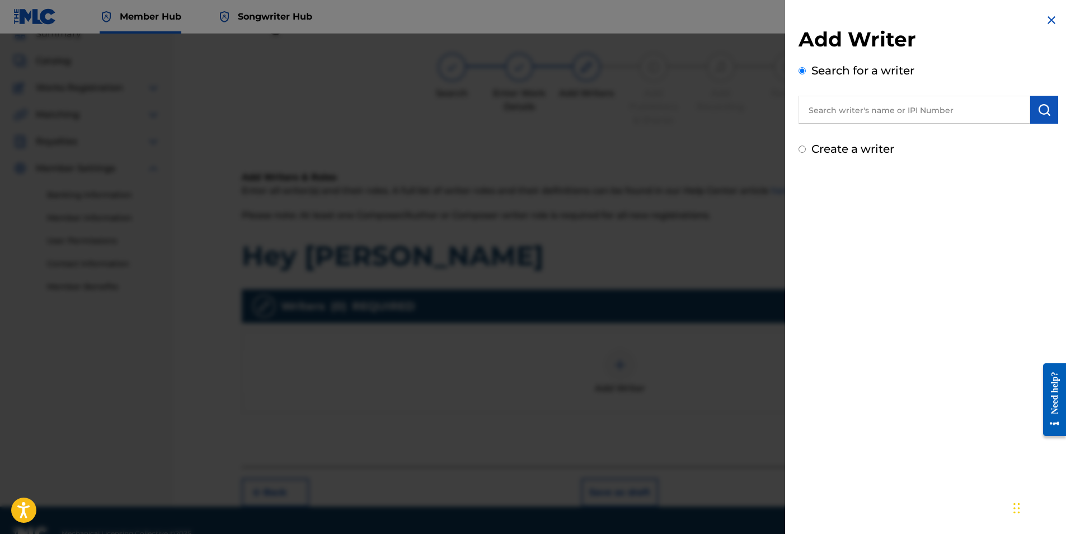
click at [905, 110] on input "text" at bounding box center [915, 110] width 232 height 28
type input "[PERSON_NAME]"
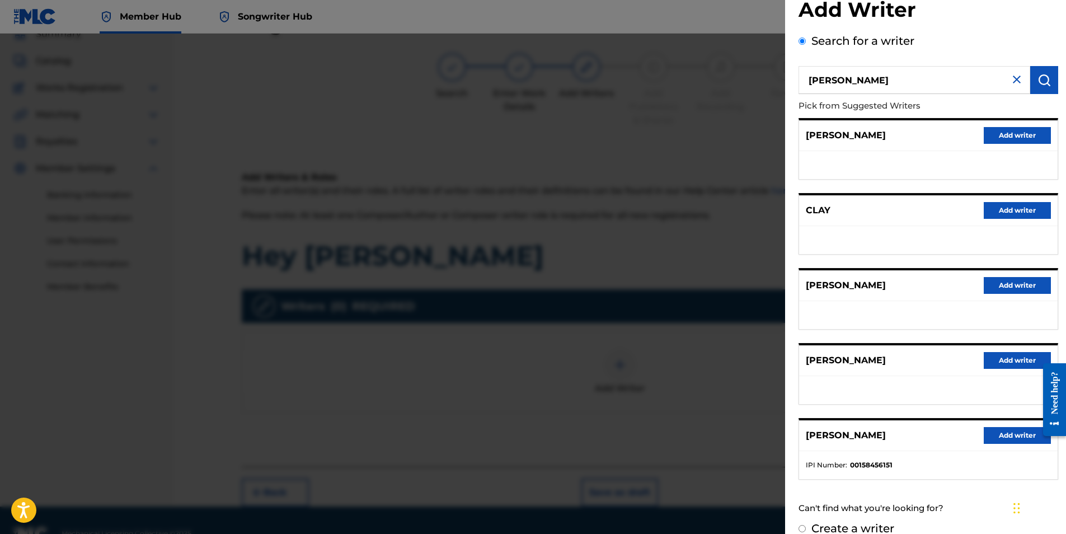
scroll to position [46, 0]
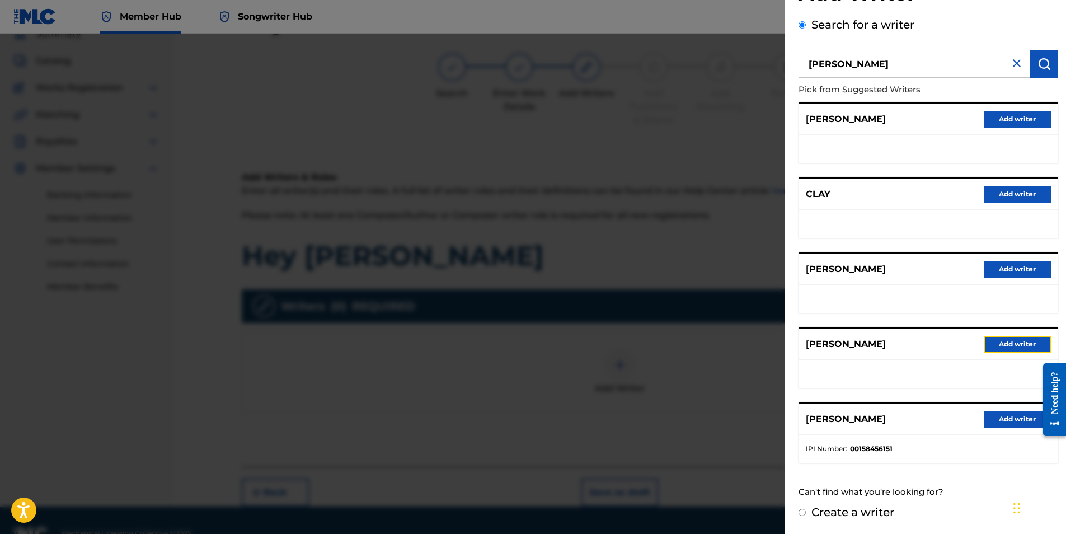
click at [1005, 343] on button "Add writer" at bounding box center [1017, 344] width 67 height 17
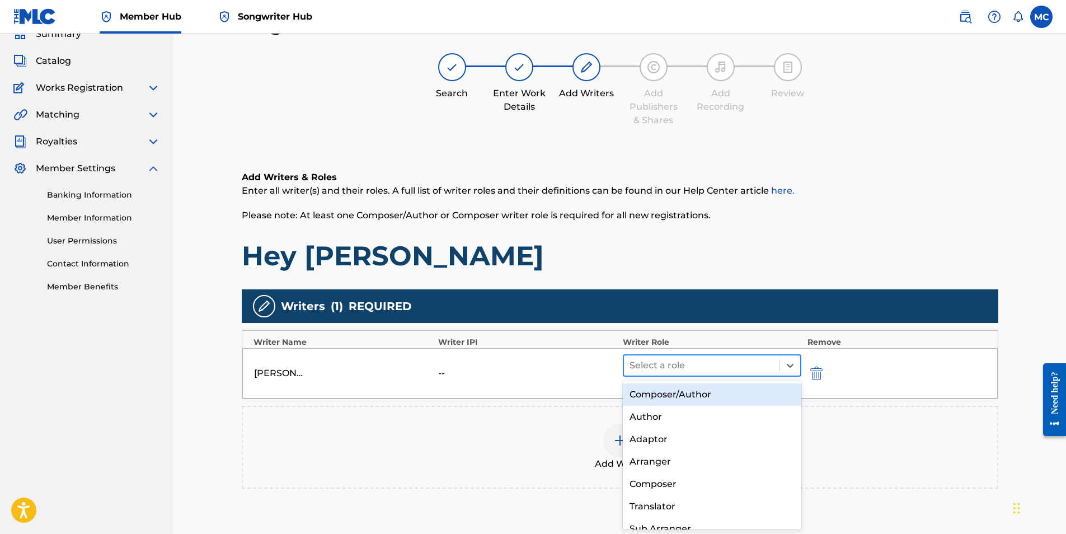
click at [746, 362] on div at bounding box center [702, 366] width 145 height 16
click at [704, 399] on div "Composer/Author" at bounding box center [712, 394] width 179 height 22
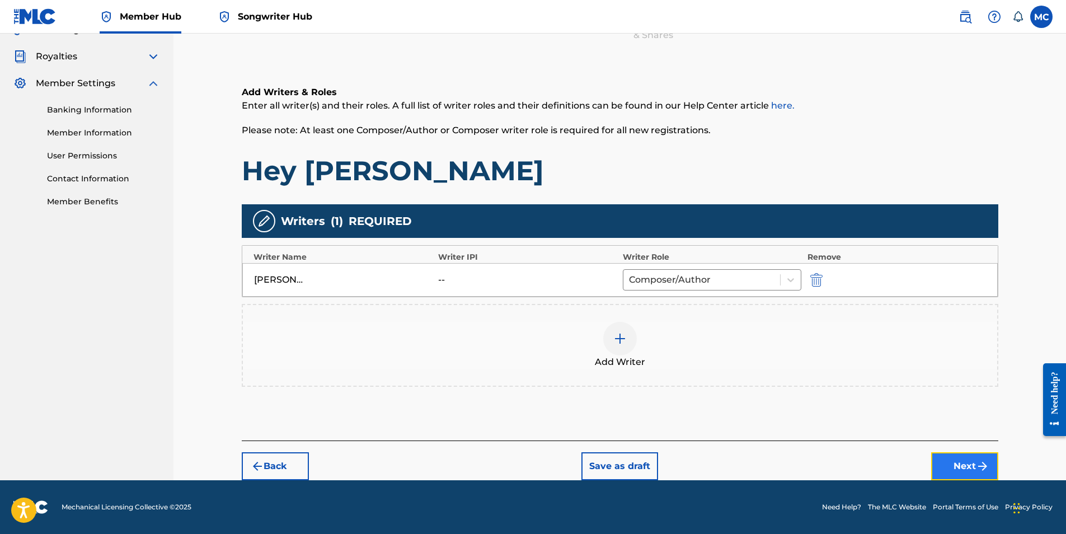
click at [951, 470] on button "Next" at bounding box center [965, 466] width 67 height 28
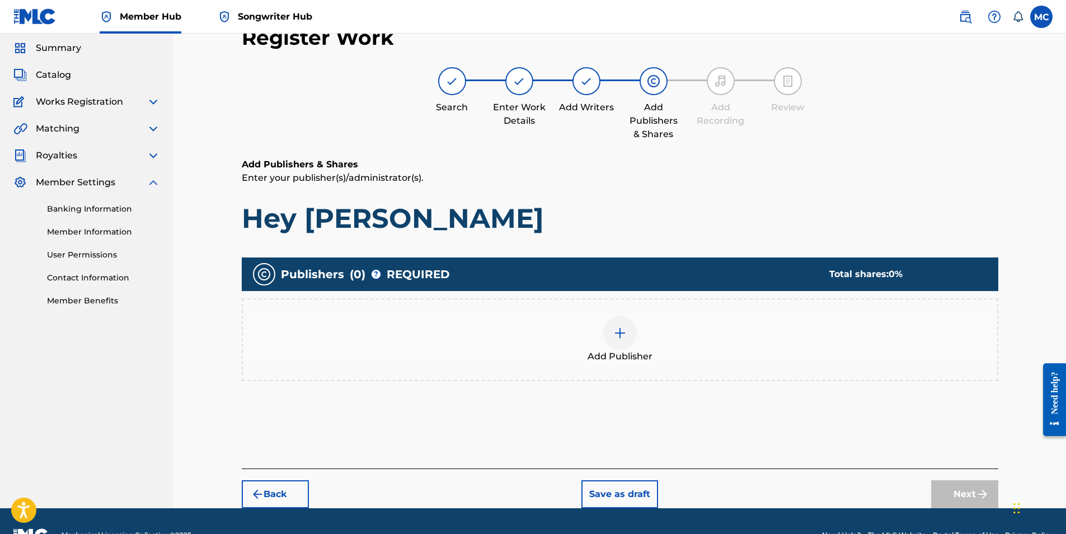
scroll to position [50, 0]
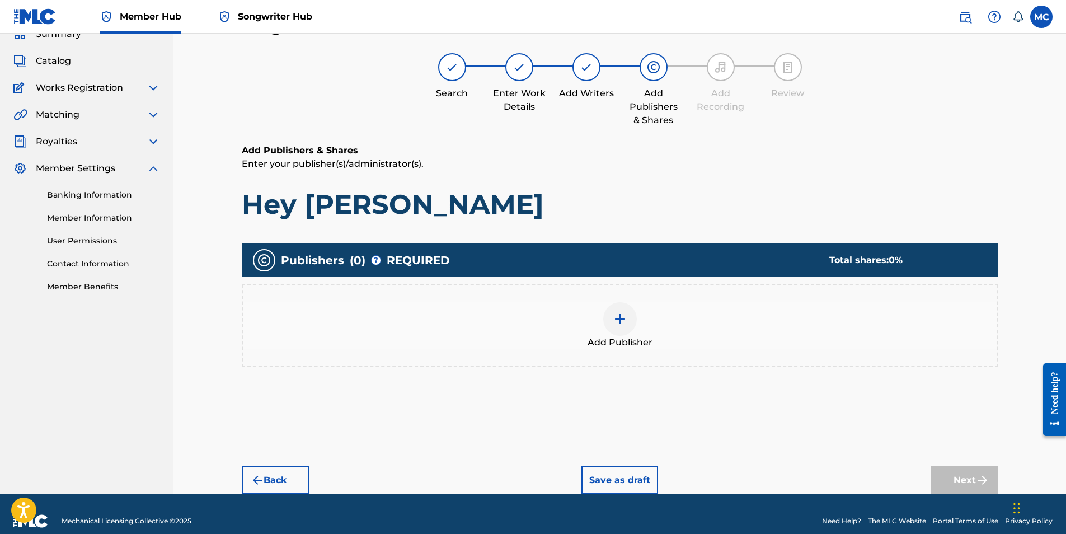
click at [629, 322] on div at bounding box center [621, 319] width 34 height 34
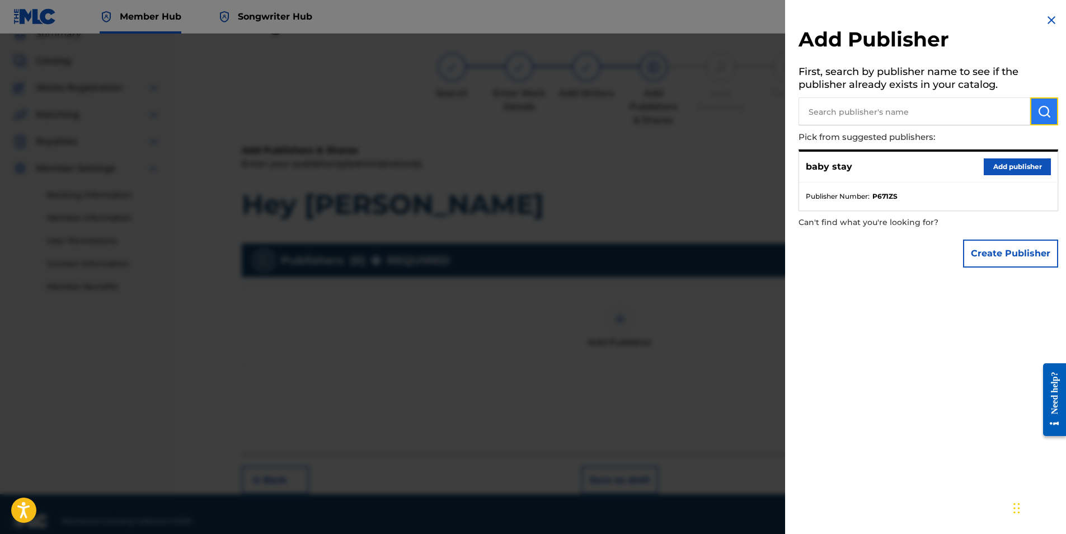
click at [1040, 106] on img "submit" at bounding box center [1044, 111] width 13 height 13
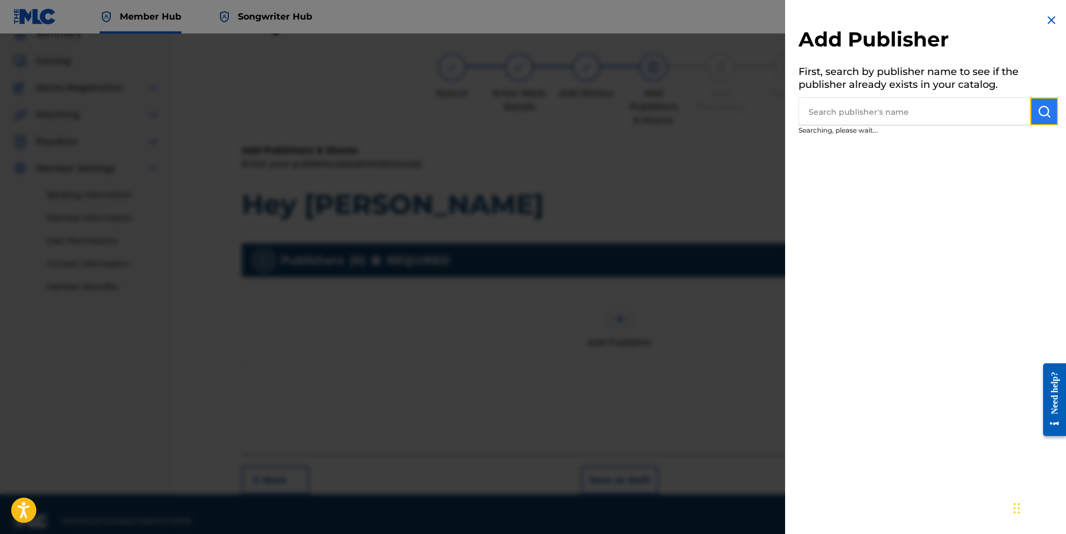
click at [1033, 117] on button "submit" at bounding box center [1045, 111] width 28 height 28
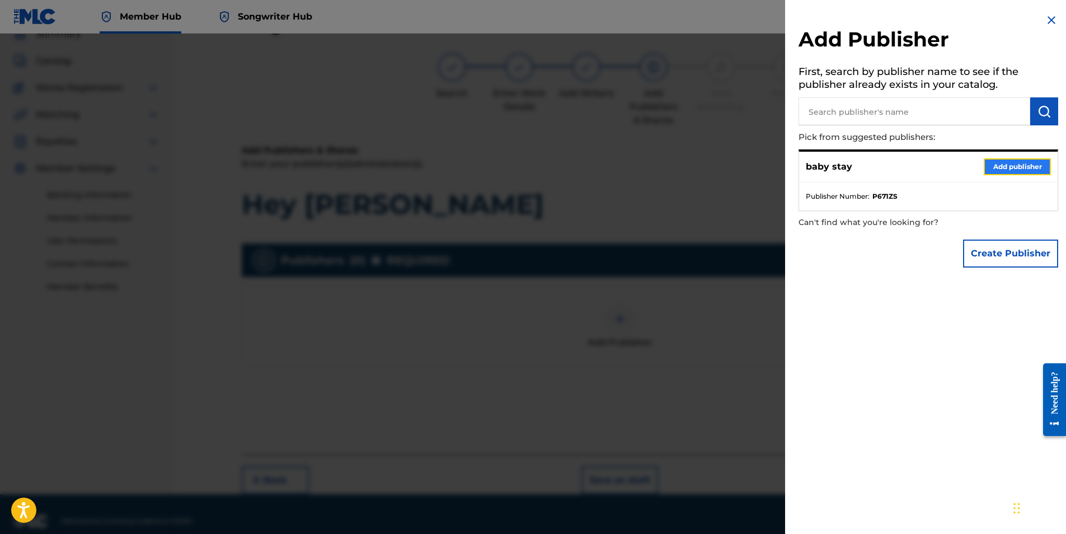
click at [995, 171] on button "Add publisher" at bounding box center [1017, 166] width 67 height 17
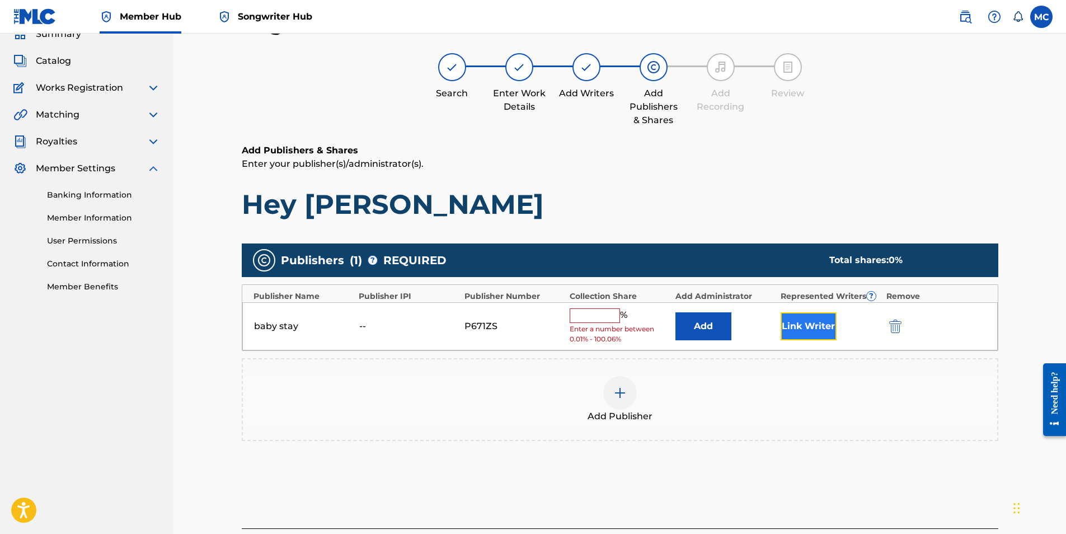
click at [794, 328] on button "Link Writer" at bounding box center [809, 326] width 56 height 28
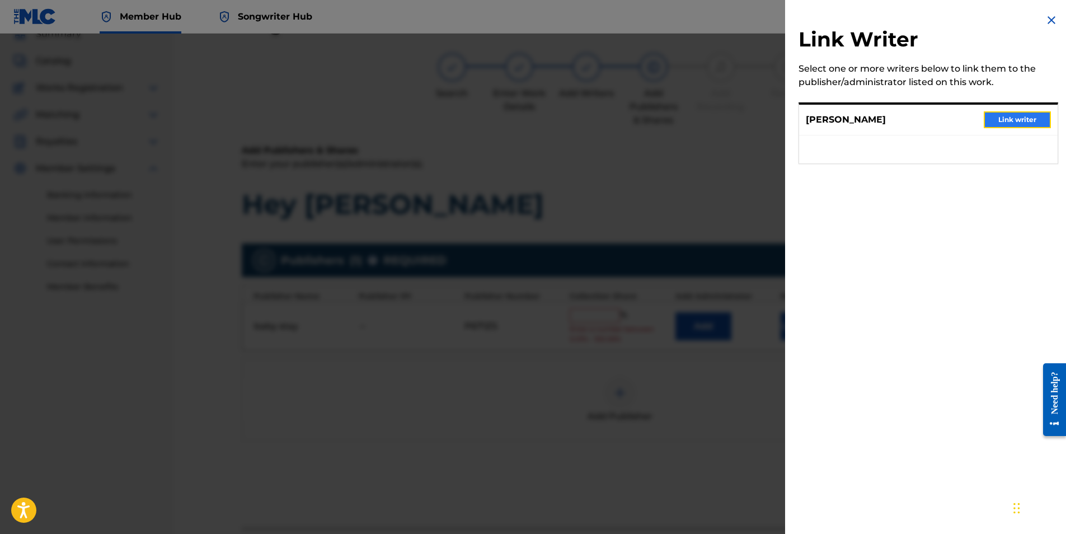
click at [1018, 115] on button "Link writer" at bounding box center [1017, 119] width 67 height 17
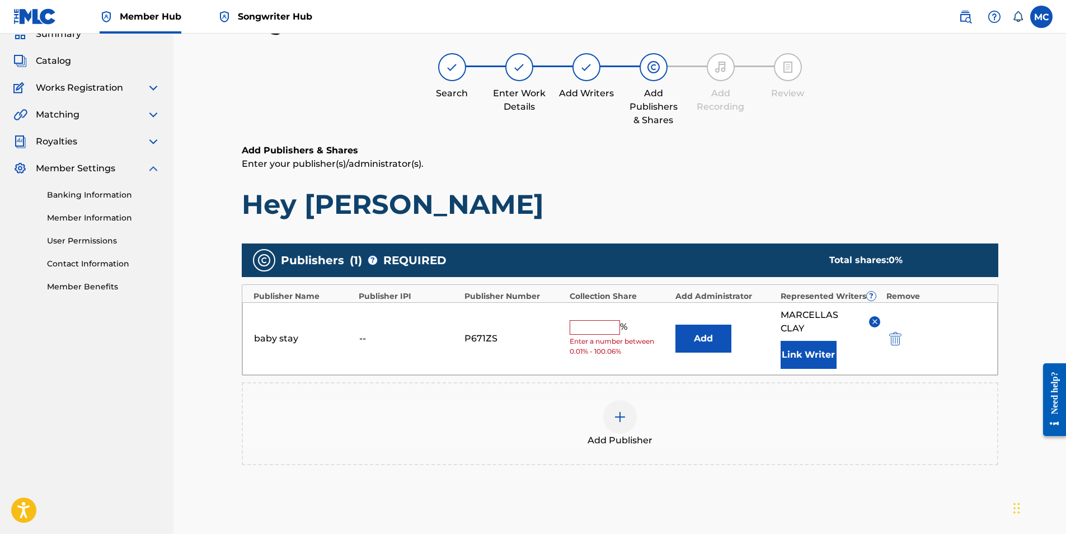
click at [591, 327] on input "text" at bounding box center [595, 327] width 50 height 15
type input "100"
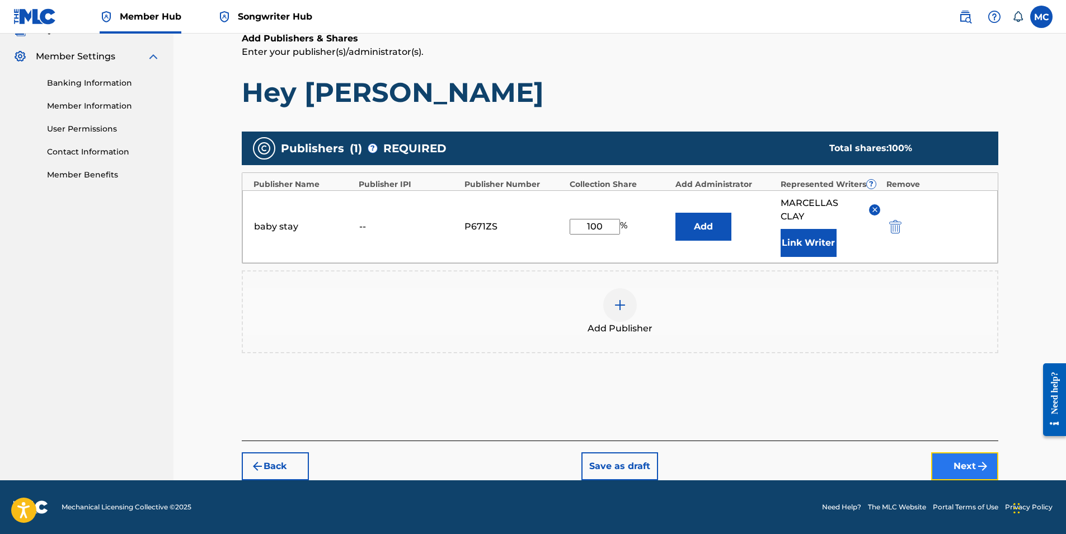
click at [981, 475] on button "Next" at bounding box center [965, 466] width 67 height 28
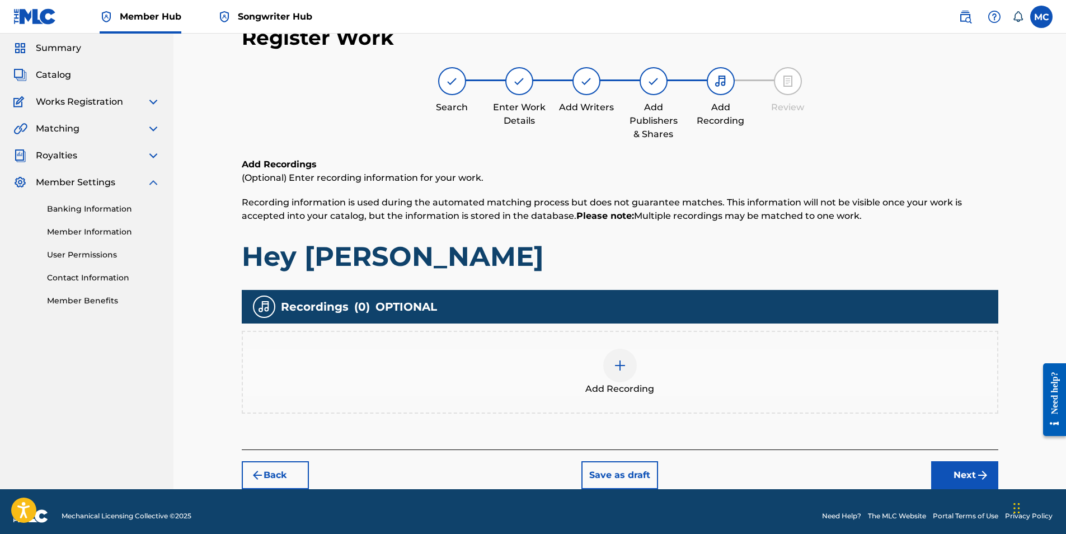
scroll to position [45, 0]
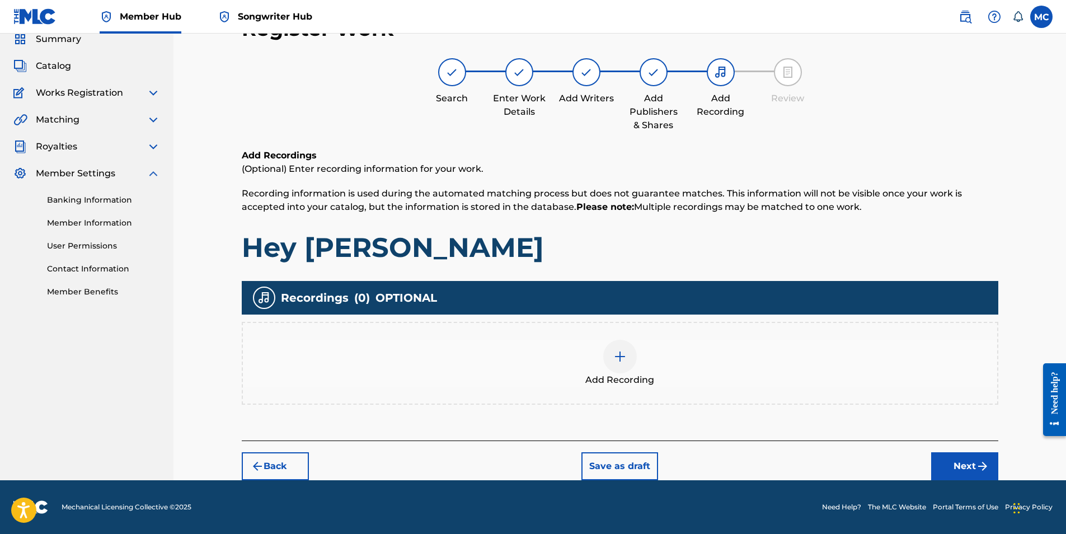
click at [626, 368] on div at bounding box center [621, 357] width 34 height 34
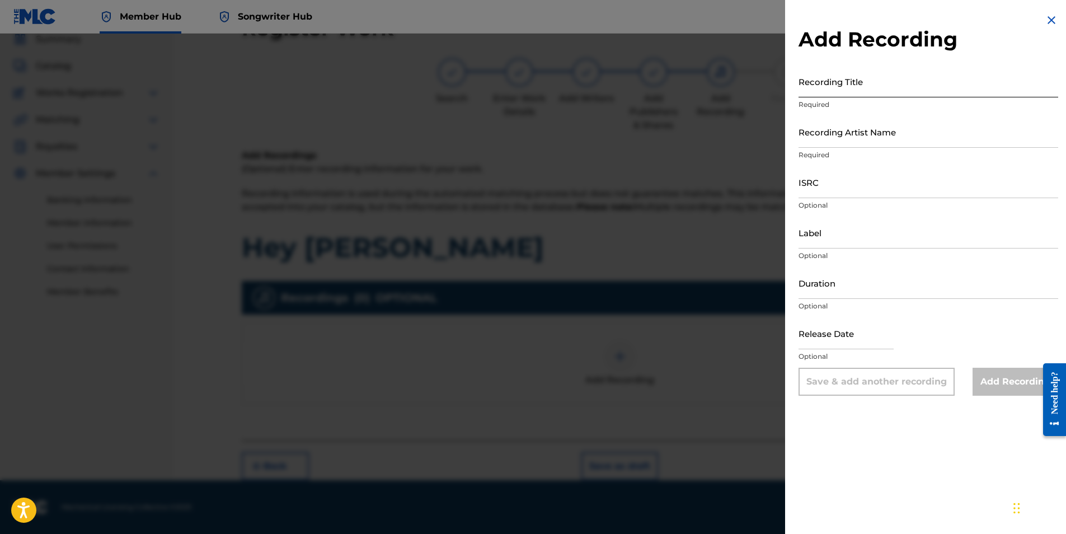
click at [825, 90] on input "Recording Title" at bounding box center [929, 82] width 260 height 32
type input "Hey [PERSON_NAME]"
click at [929, 134] on input "Recording Artist Name" at bounding box center [929, 132] width 260 height 32
type input "[PERSON_NAME]"
type input "03:12"
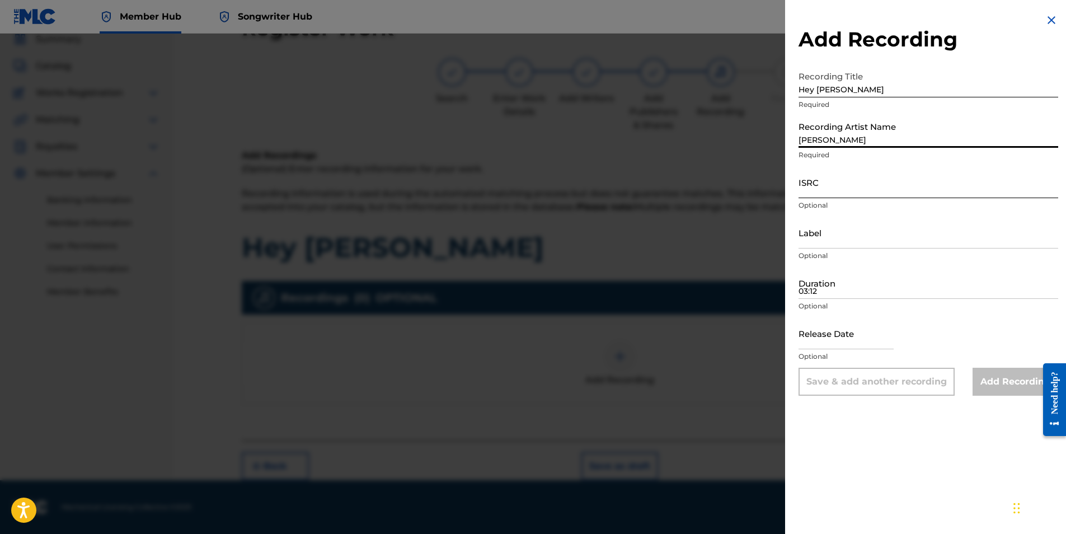
type input "[DATE]"
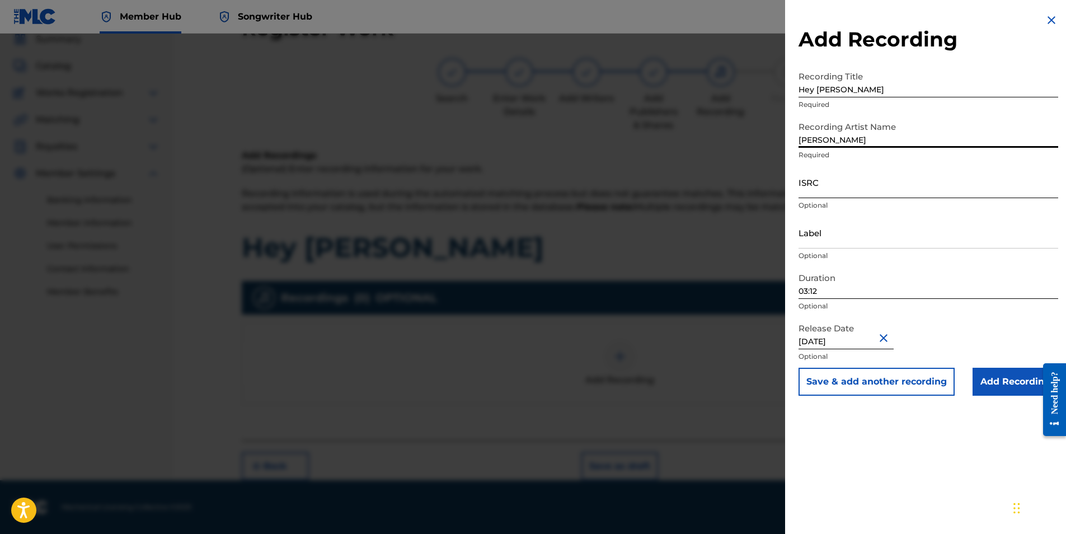
click at [845, 193] on input "ISRC" at bounding box center [929, 182] width 260 height 32
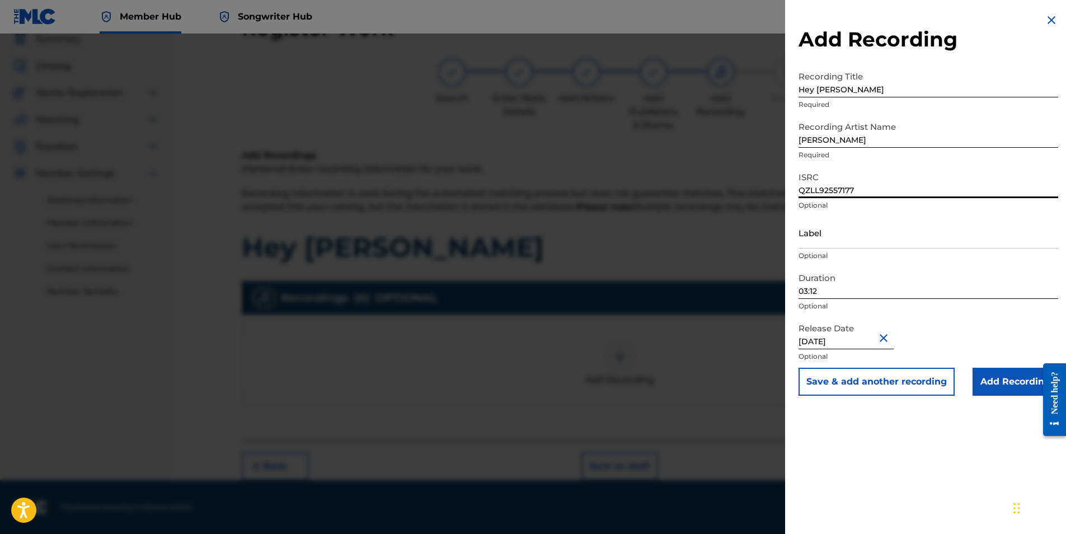
type input "QZLL92557177"
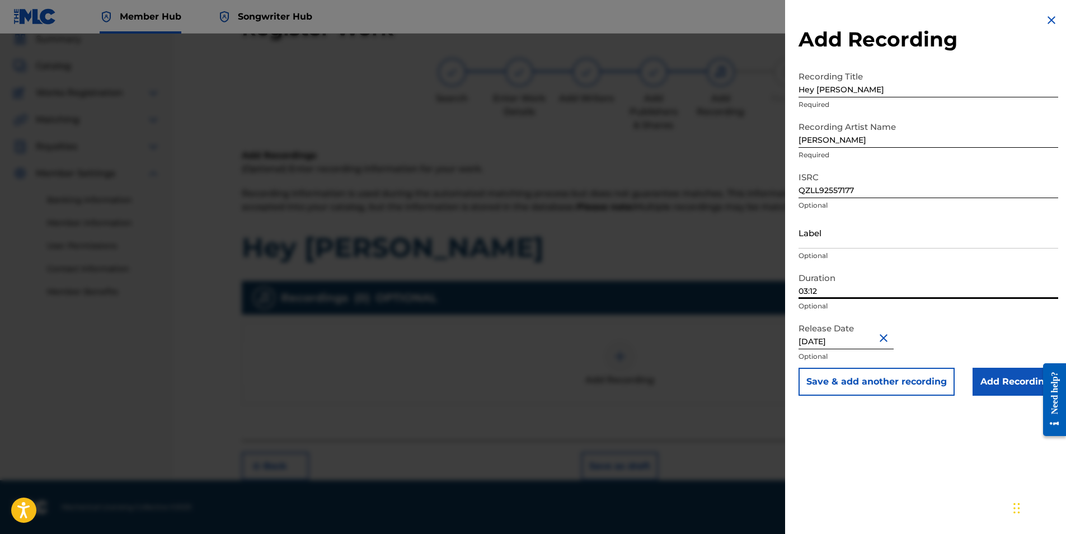
click at [820, 292] on input "03:12" at bounding box center [929, 283] width 260 height 32
type input "03:55"
click at [877, 138] on input "[PERSON_NAME]" at bounding box center [929, 132] width 260 height 32
click at [887, 133] on input "[PERSON_NAME]" at bounding box center [929, 132] width 260 height 32
click at [892, 134] on input "[PERSON_NAME]" at bounding box center [929, 132] width 260 height 32
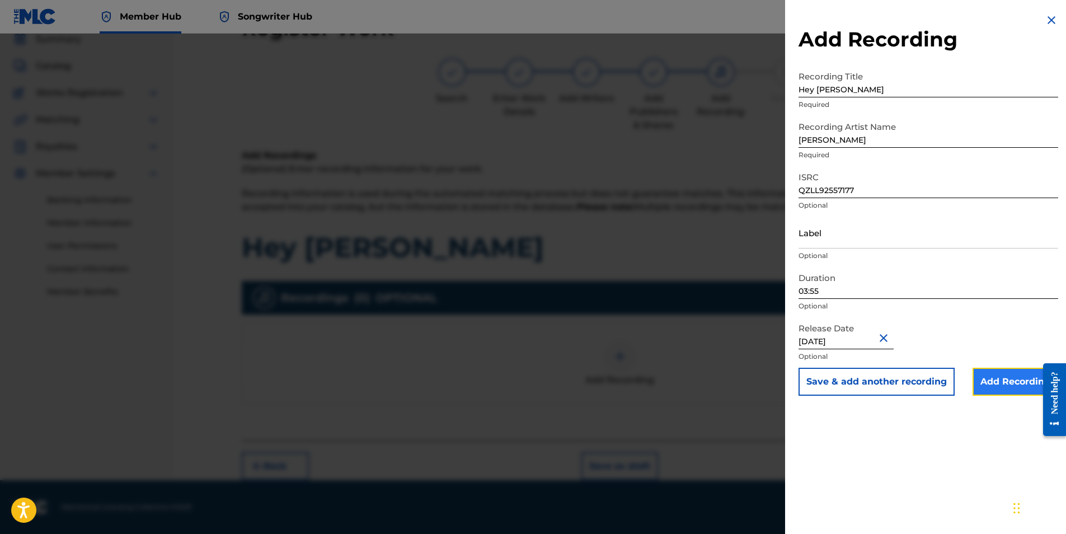
click at [1028, 380] on input "Add Recording" at bounding box center [1016, 382] width 86 height 28
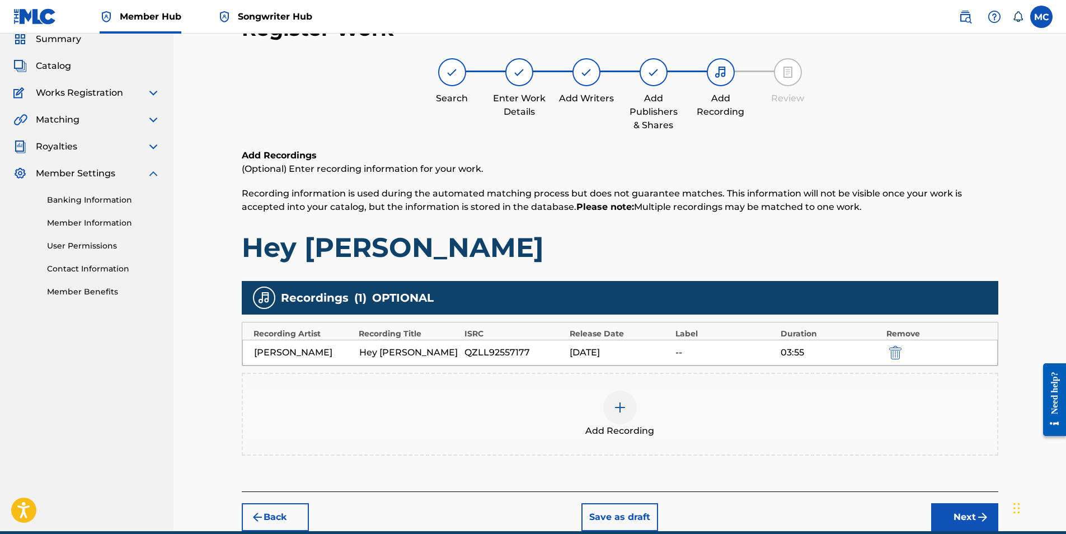
click at [661, 79] on div at bounding box center [654, 72] width 28 height 28
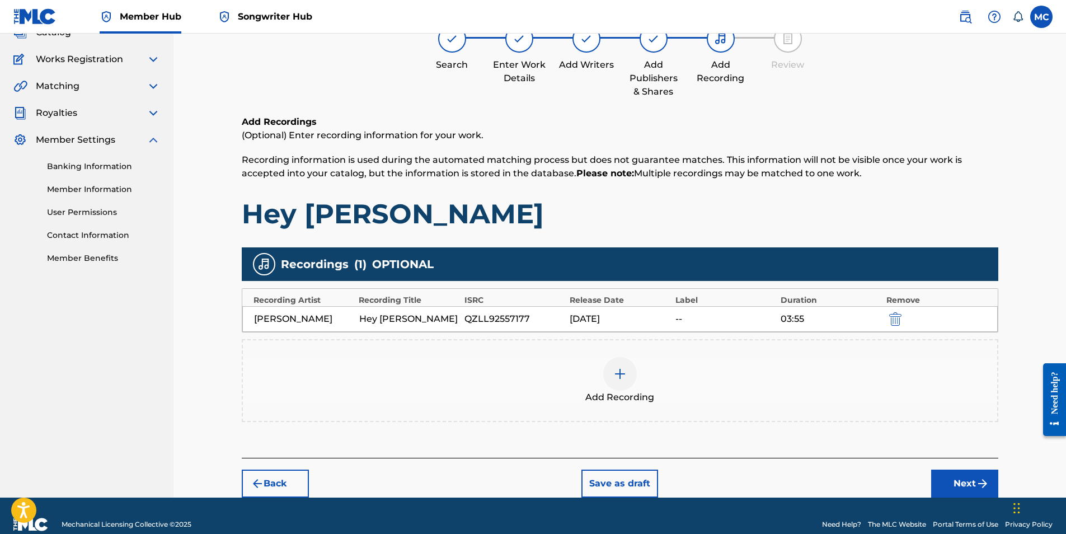
scroll to position [96, 0]
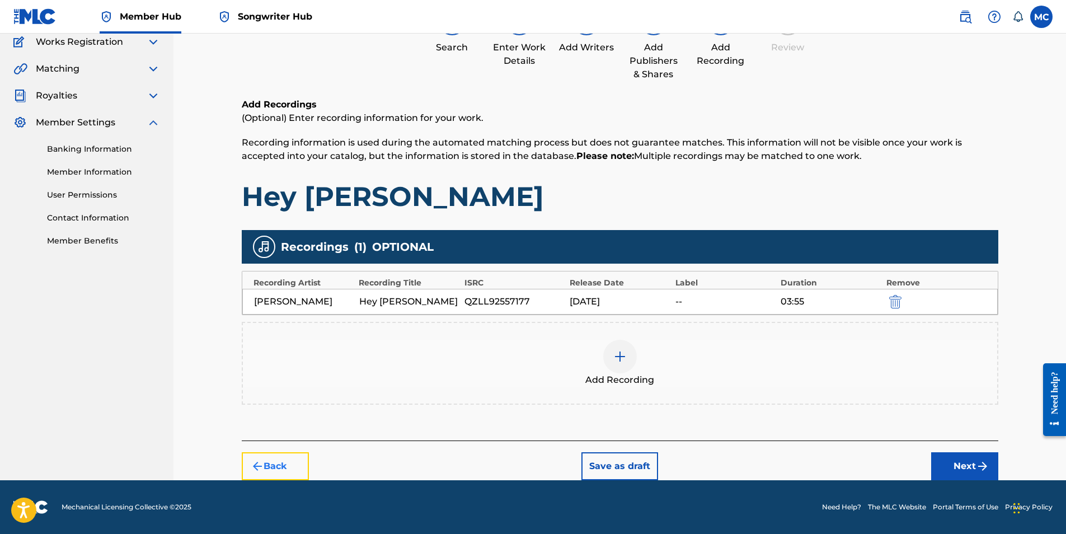
click at [292, 471] on button "Back" at bounding box center [275, 466] width 67 height 28
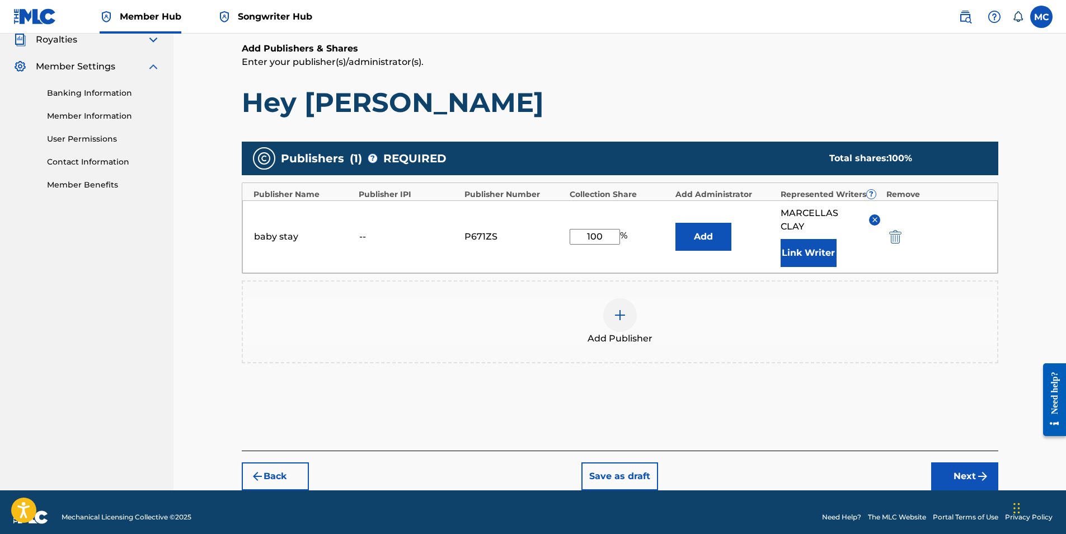
scroll to position [162, 0]
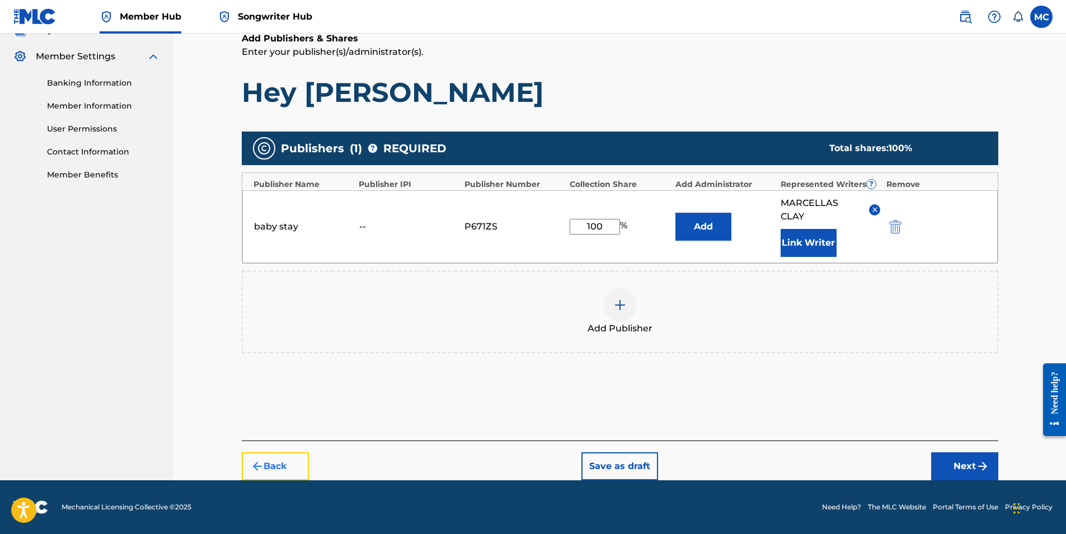
click at [297, 466] on button "Back" at bounding box center [275, 466] width 67 height 28
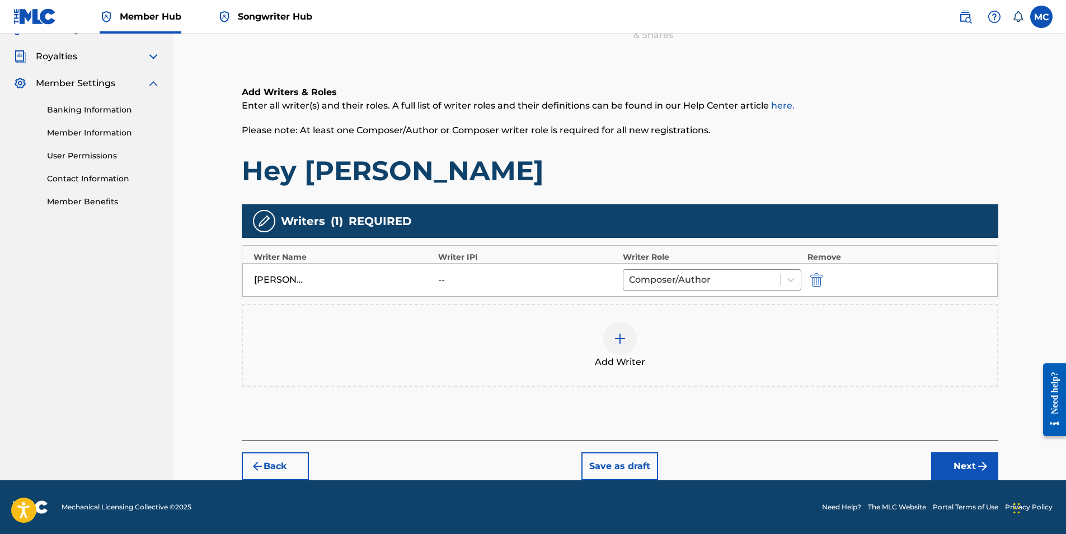
scroll to position [0, 0]
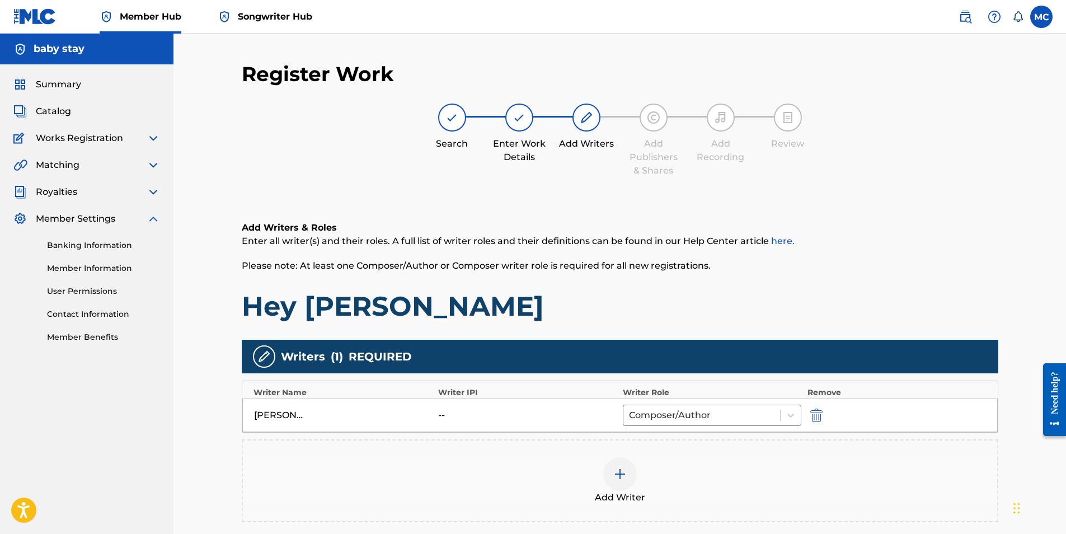
click at [618, 471] on img at bounding box center [620, 473] width 13 height 13
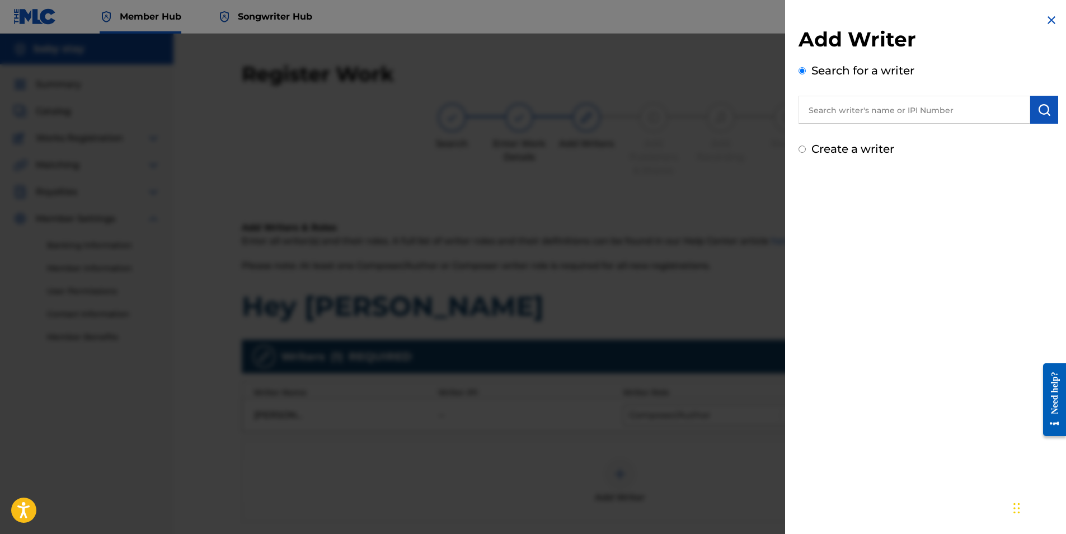
click at [916, 110] on input "text" at bounding box center [915, 110] width 232 height 28
type input "R"
click at [801, 149] on input "Create a writer" at bounding box center [802, 149] width 7 height 7
radio input "false"
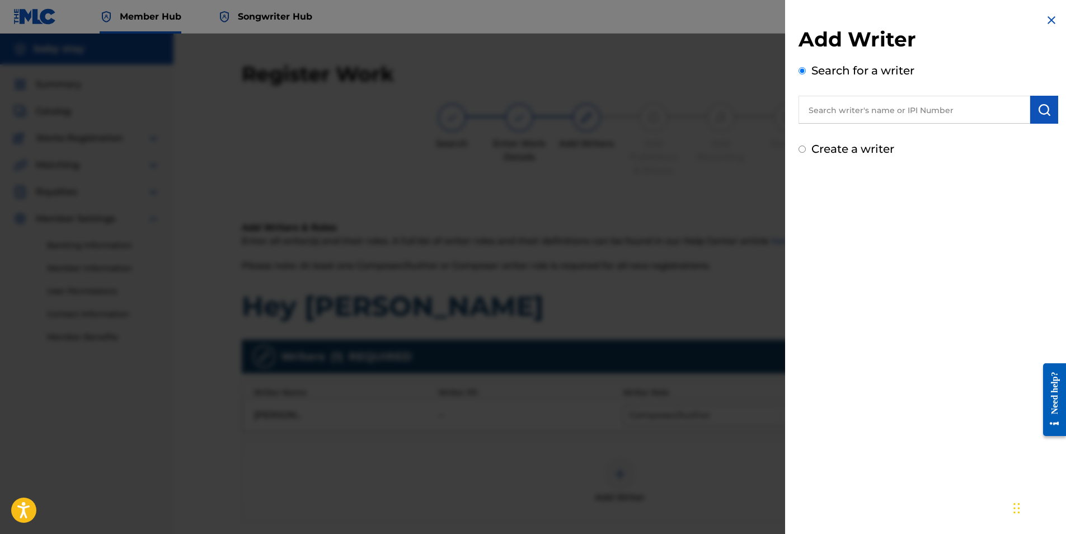
radio input "true"
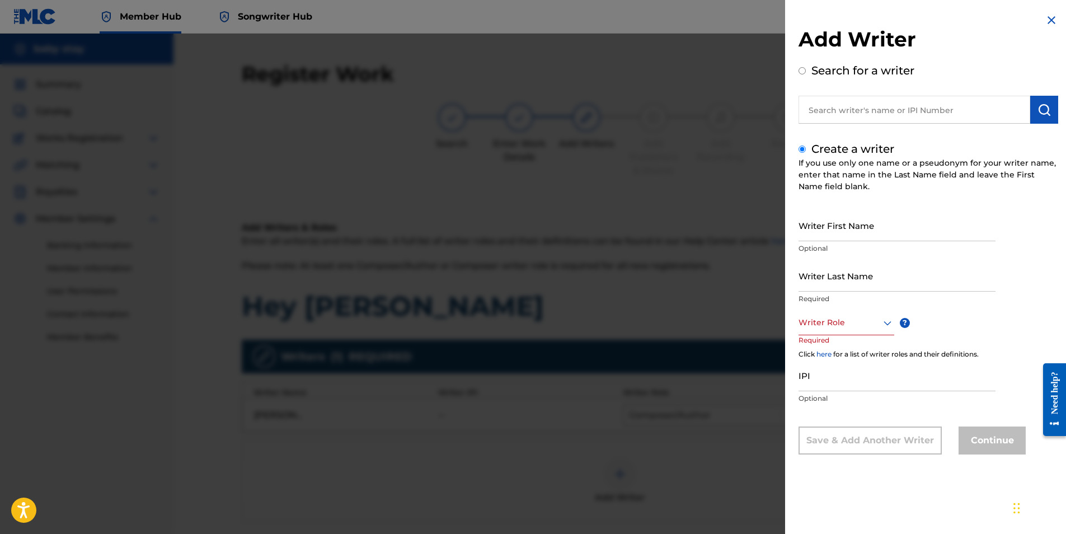
click at [661, 15] on nav "Member Hub Songwriter Hub MC MC [PERSON_NAME] [EMAIL_ADDRESS][DOMAIN_NAME] Noti…" at bounding box center [533, 17] width 1066 height 34
